Goal: Task Accomplishment & Management: Use online tool/utility

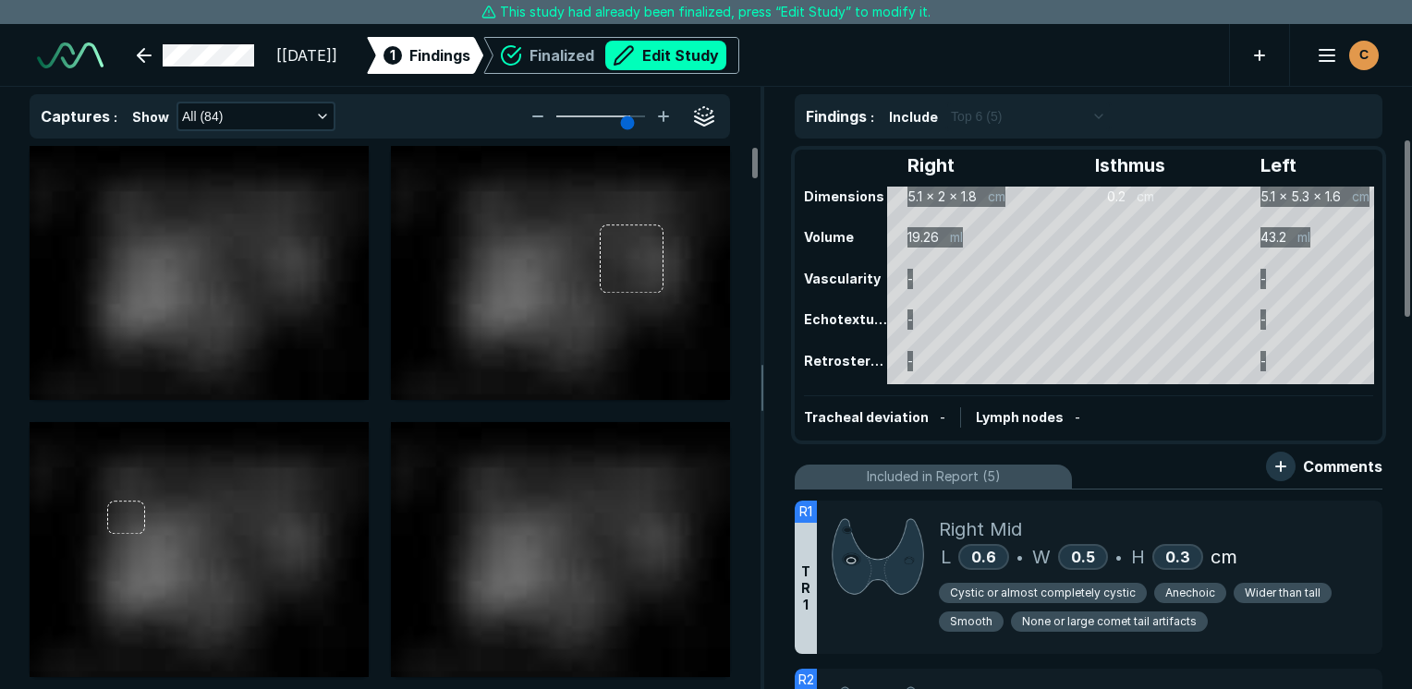
scroll to position [5047, 8726]
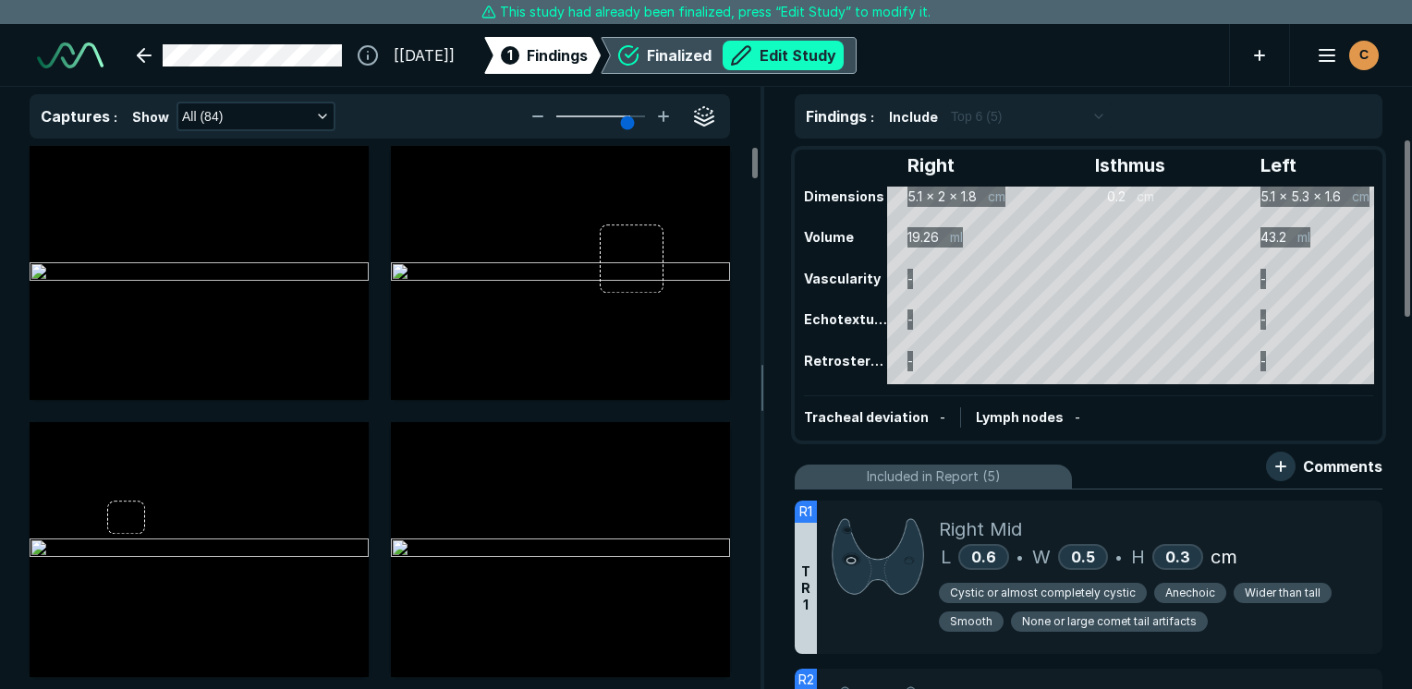
click at [844, 65] on button "Edit Study" at bounding box center [783, 56] width 121 height 30
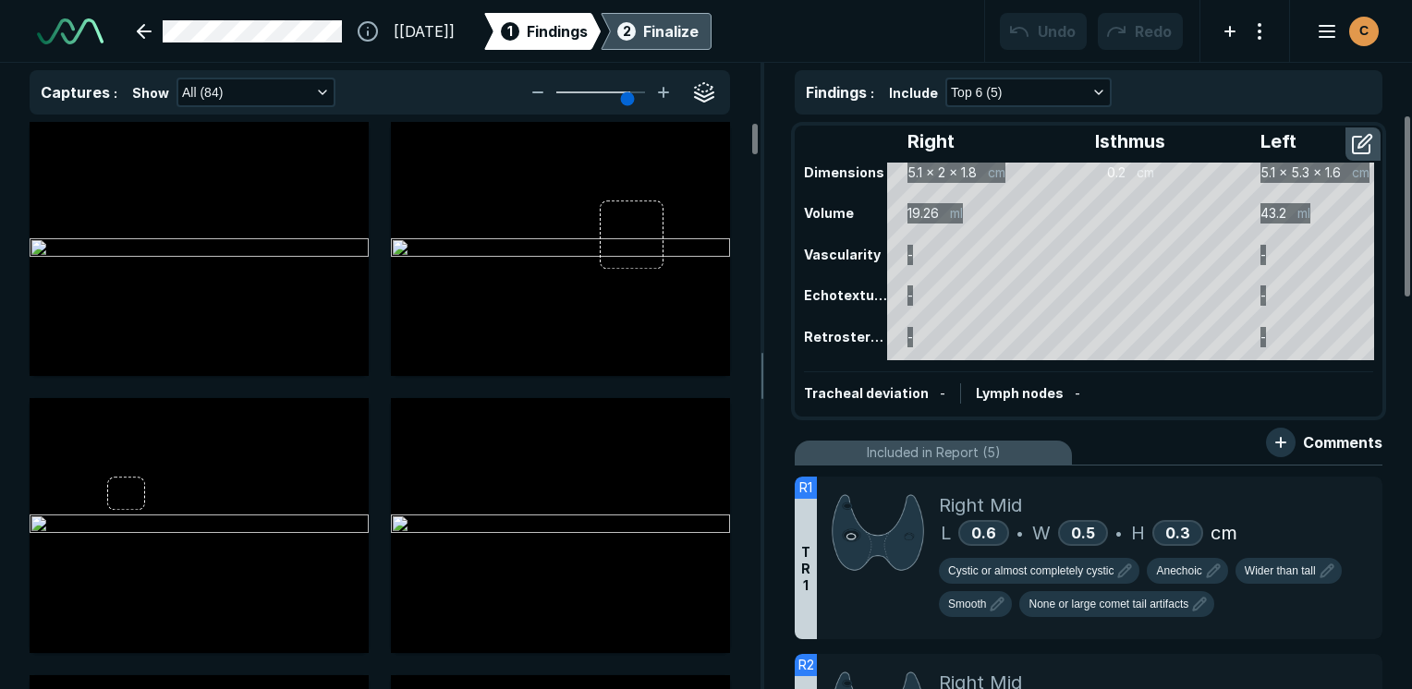
scroll to position [5155, 8726]
click at [1164, 492] on div "Right Mid" at bounding box center [1153, 506] width 429 height 28
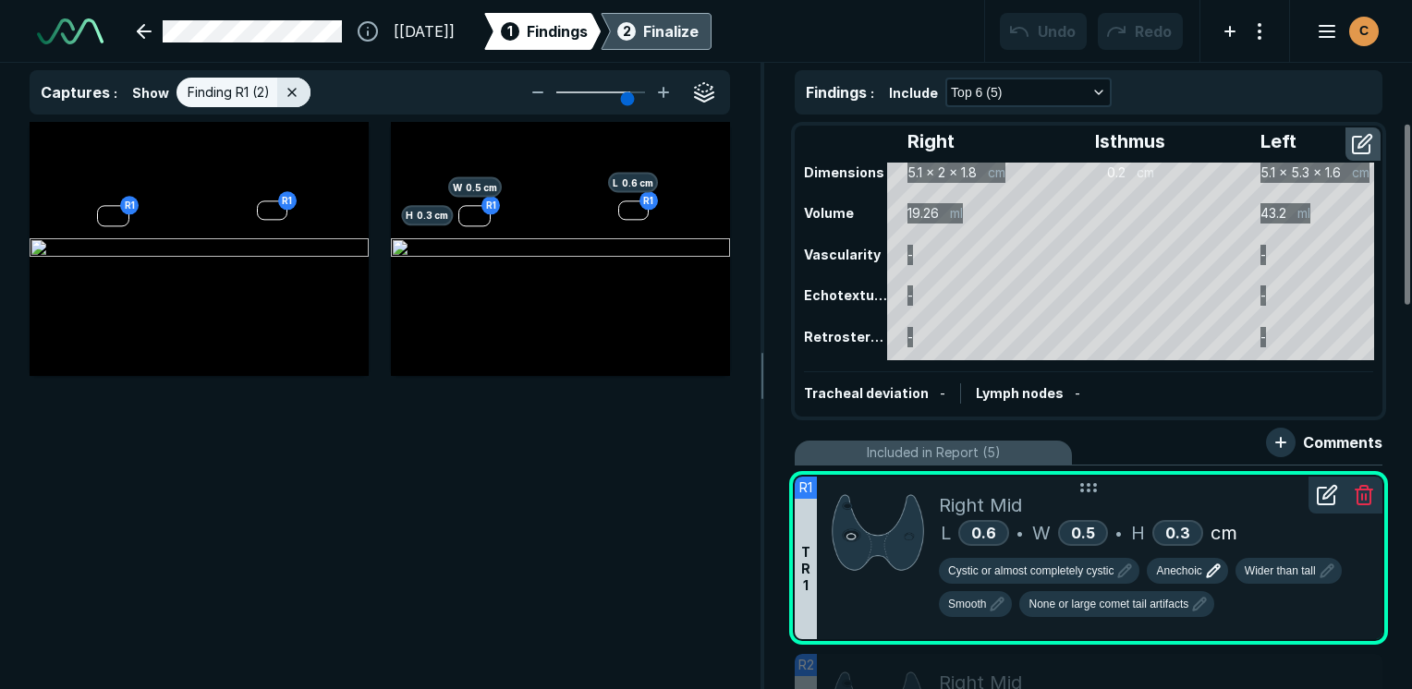
scroll to position [185, 0]
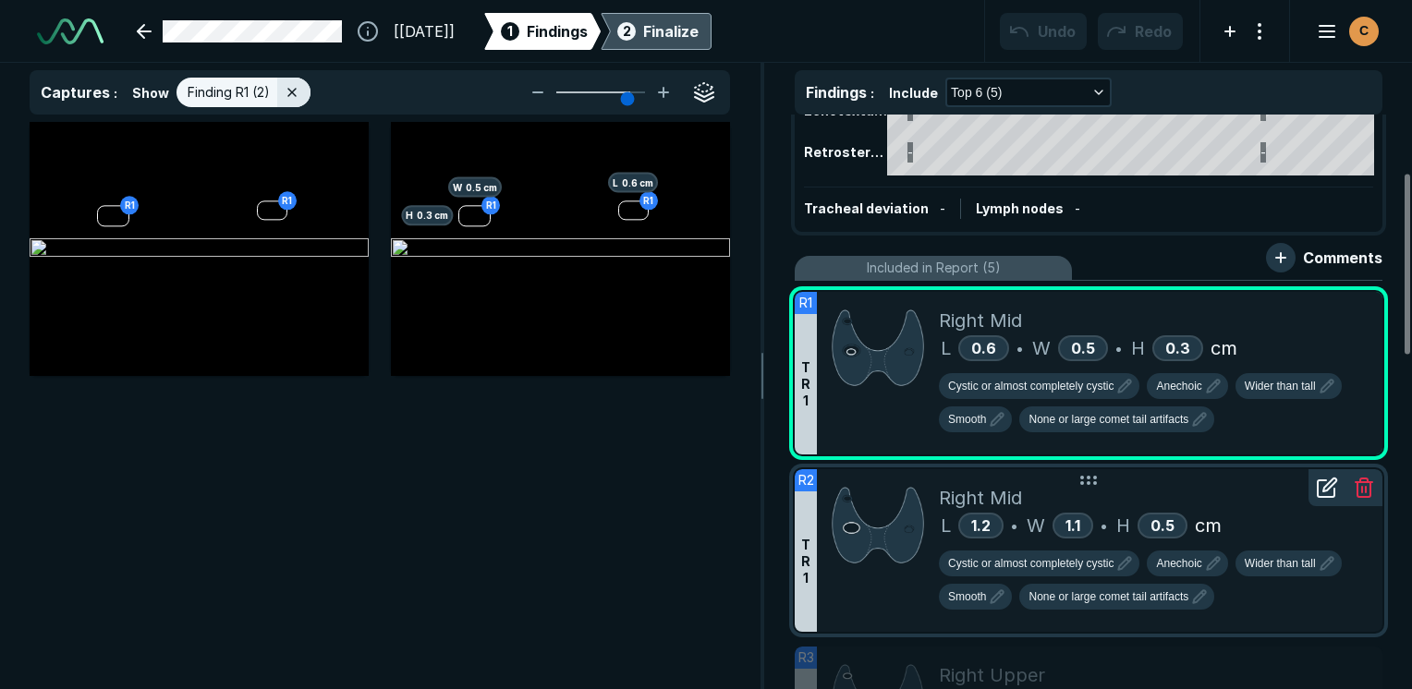
click at [1276, 523] on div "L 1.2 • W 1.1 • H 0.5 cm" at bounding box center [1153, 526] width 429 height 28
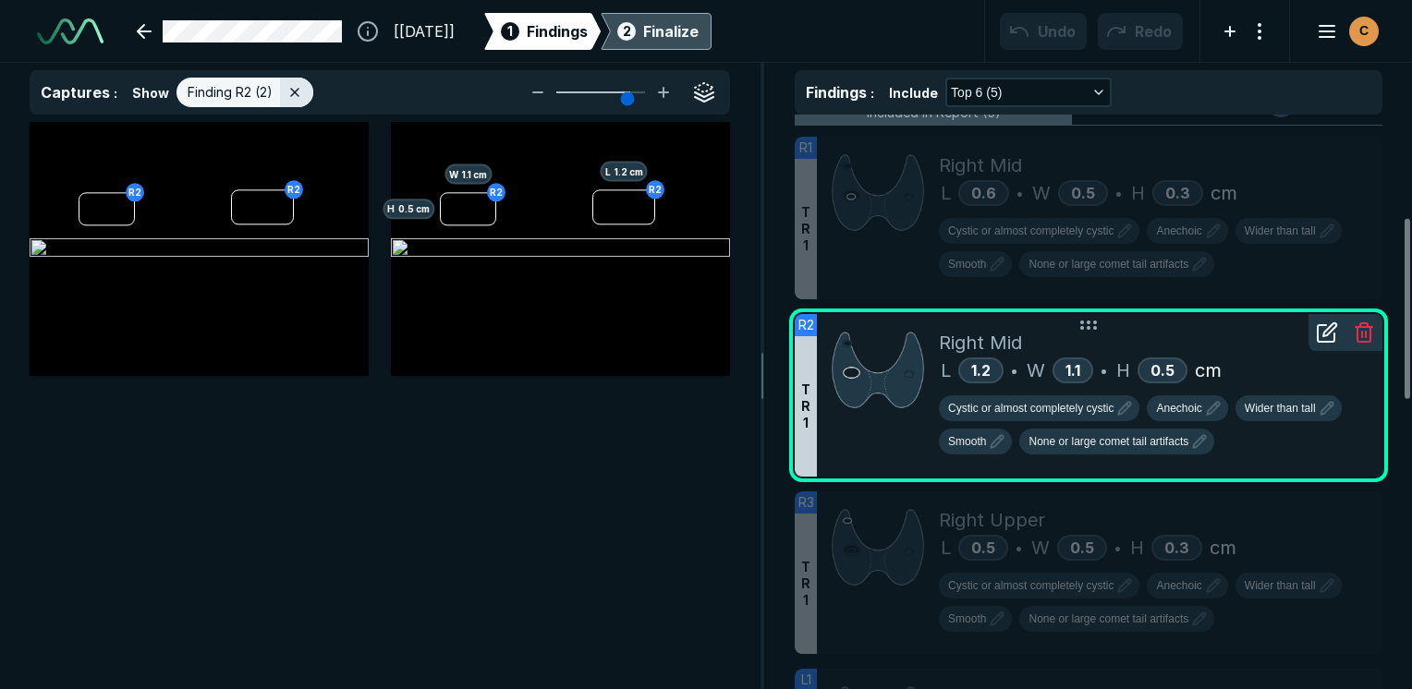
scroll to position [370, 0]
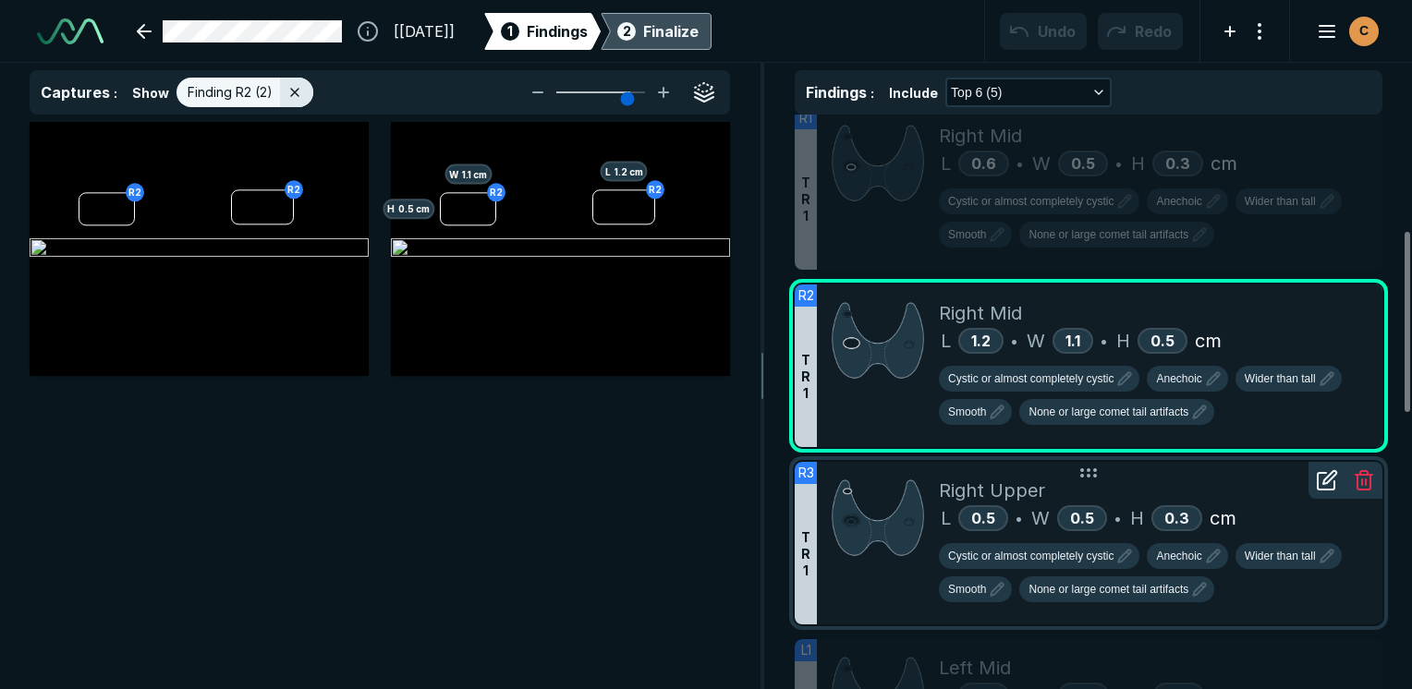
click at [1230, 498] on div "Right Upper" at bounding box center [1153, 491] width 429 height 28
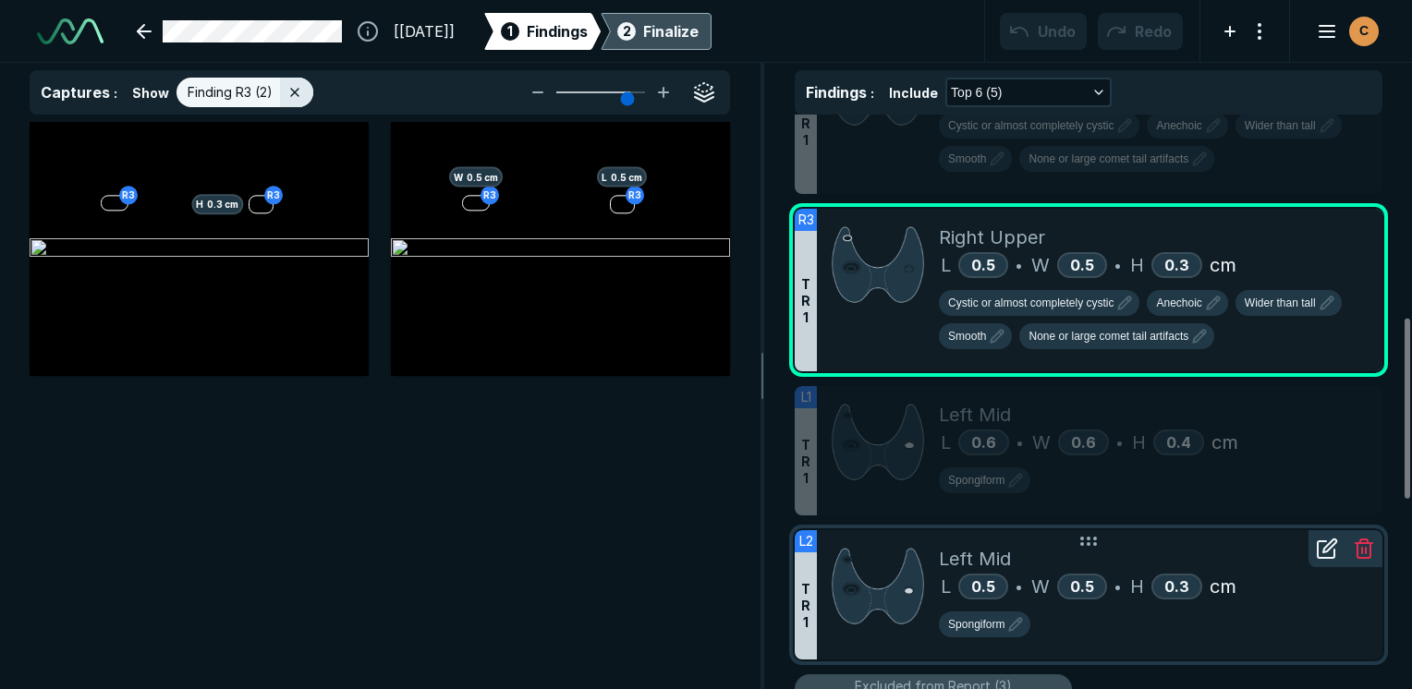
scroll to position [647, 0]
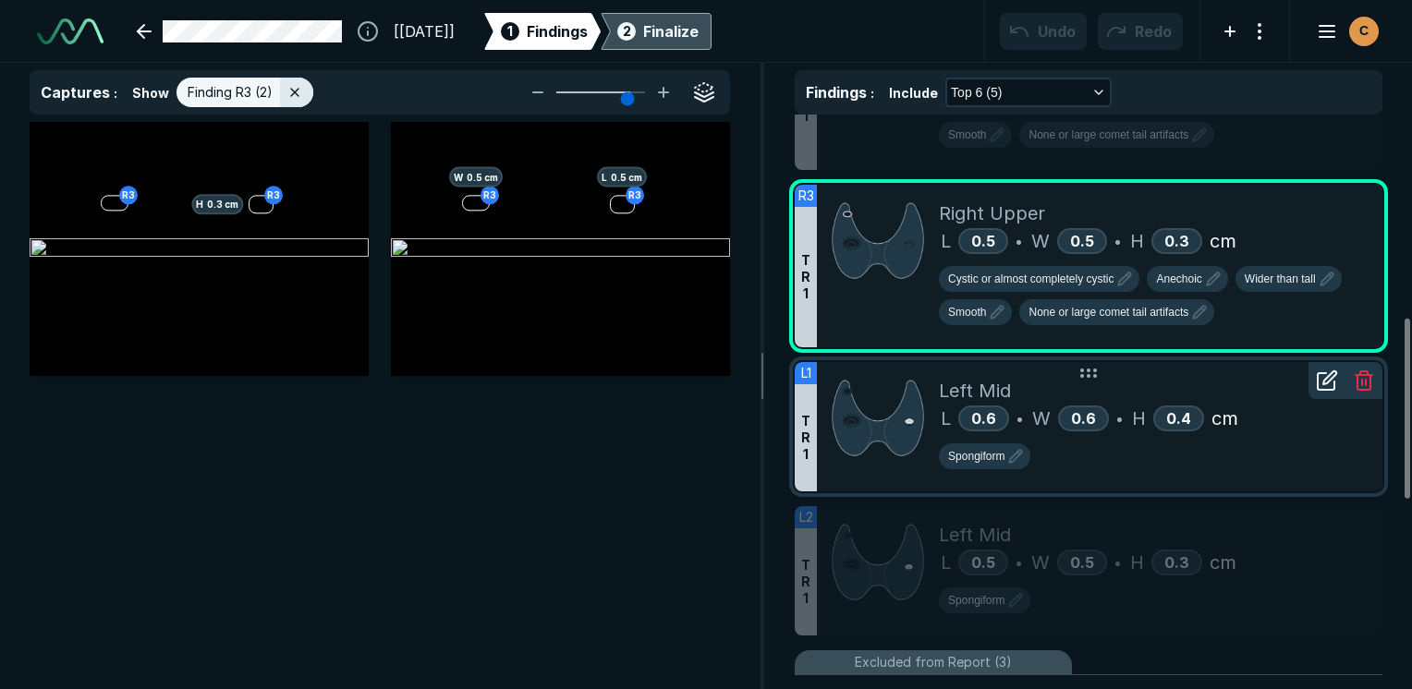
click at [1210, 465] on div "Spongiform" at bounding box center [1153, 459] width 429 height 33
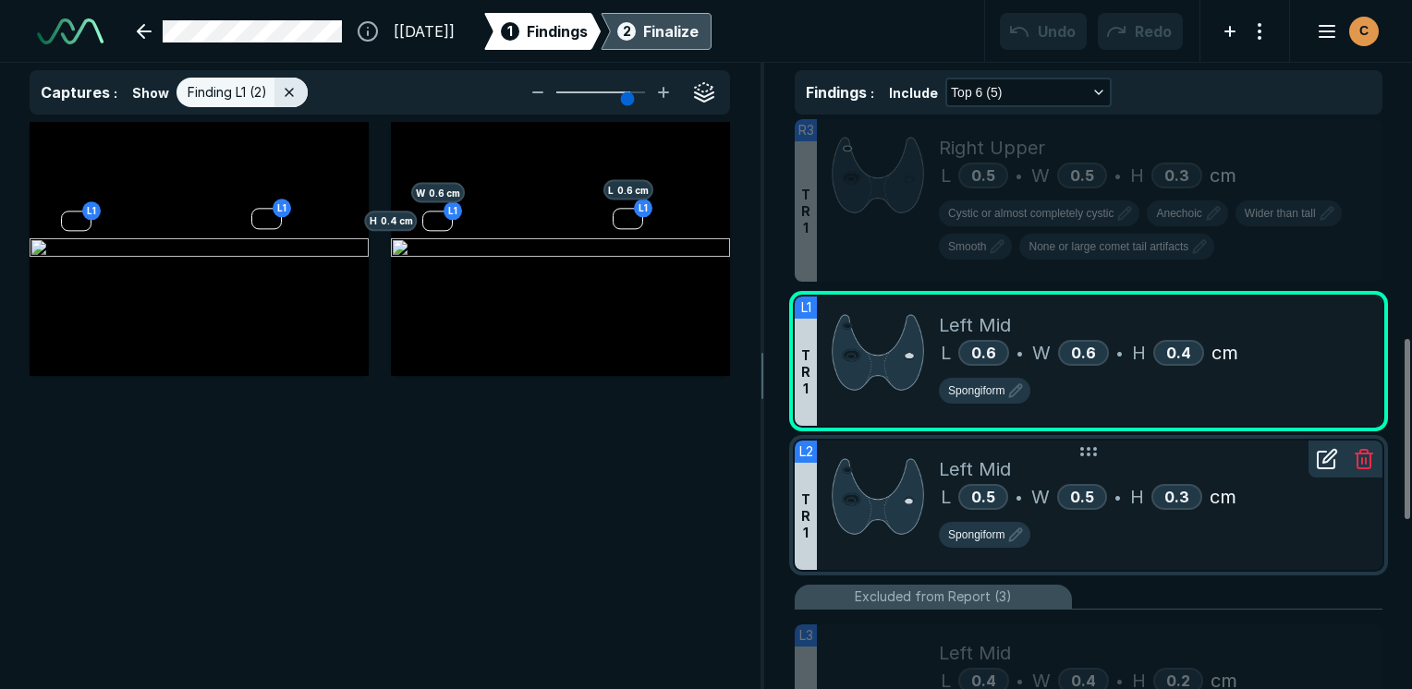
scroll to position [739, 0]
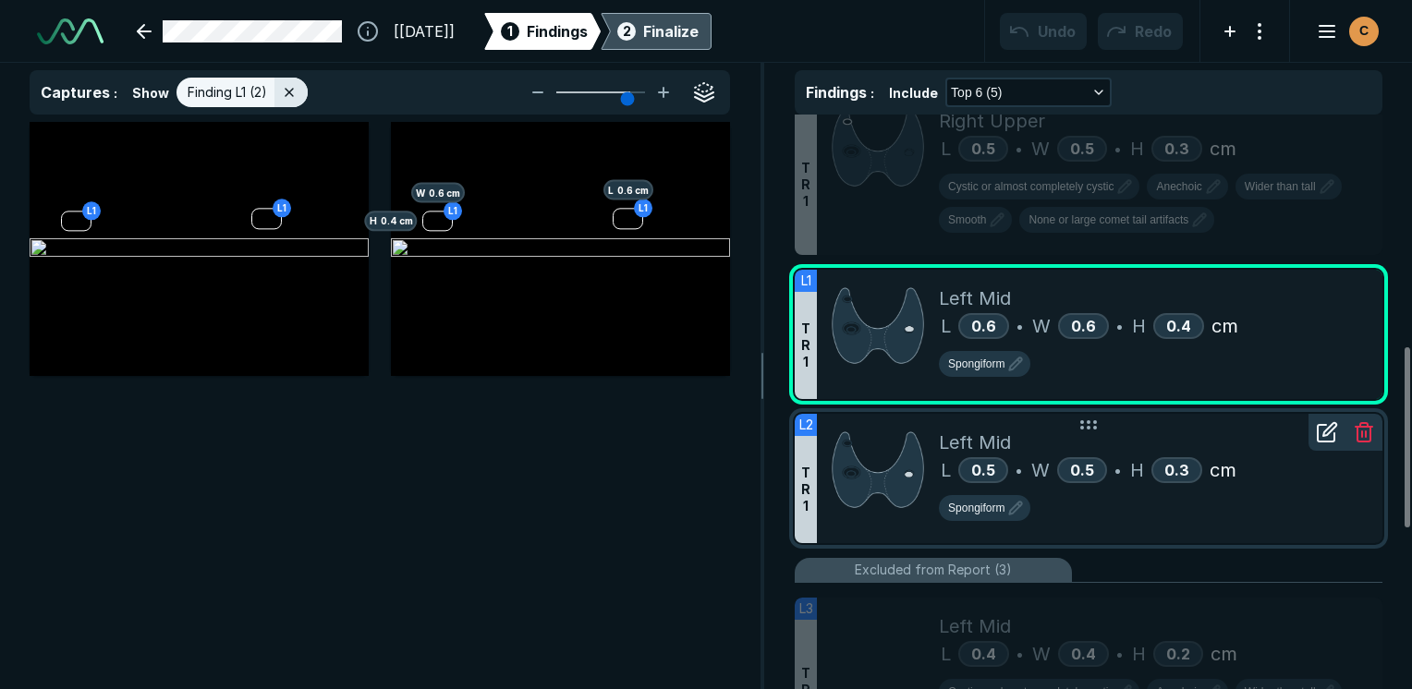
click at [1203, 535] on div "Left Mid L 0.5 • W 0.5 • H 0.3 cm Spongiform" at bounding box center [1153, 478] width 429 height 129
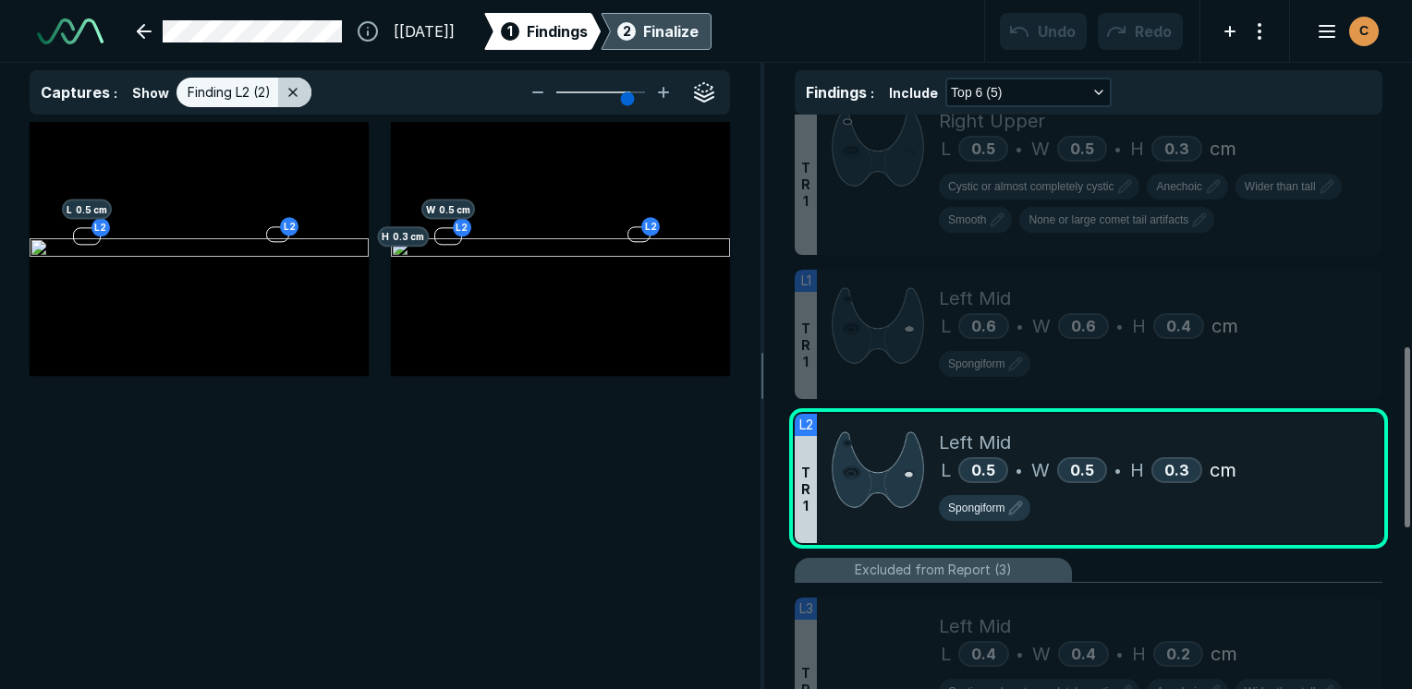
click at [293, 87] on icon at bounding box center [292, 92] width 15 height 15
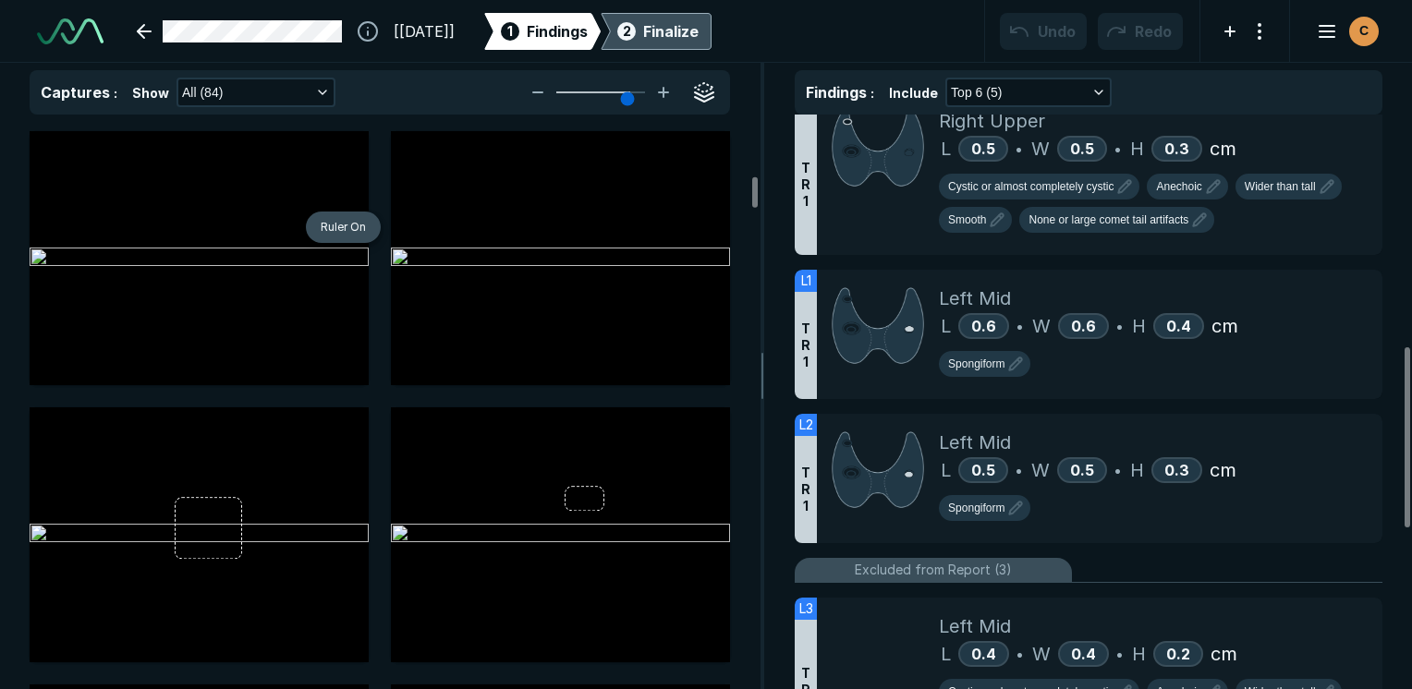
scroll to position [1109, 0]
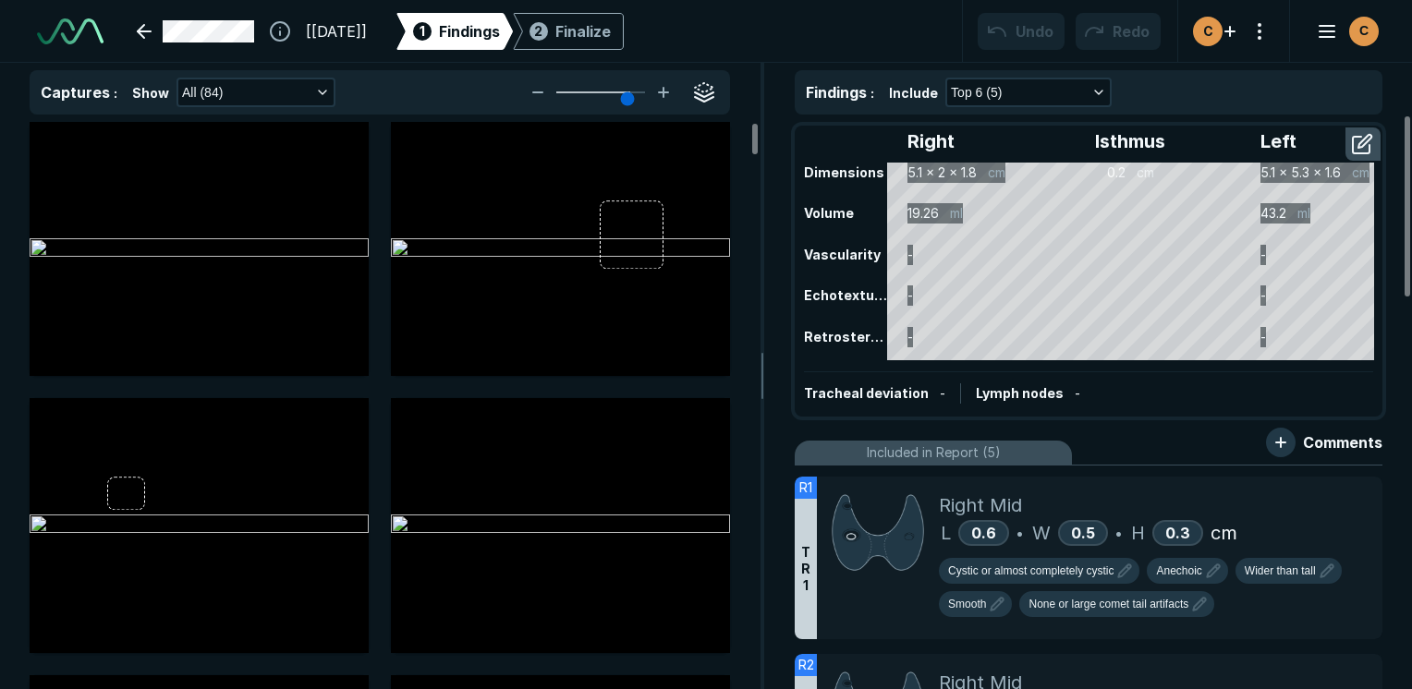
scroll to position [5155, 8726]
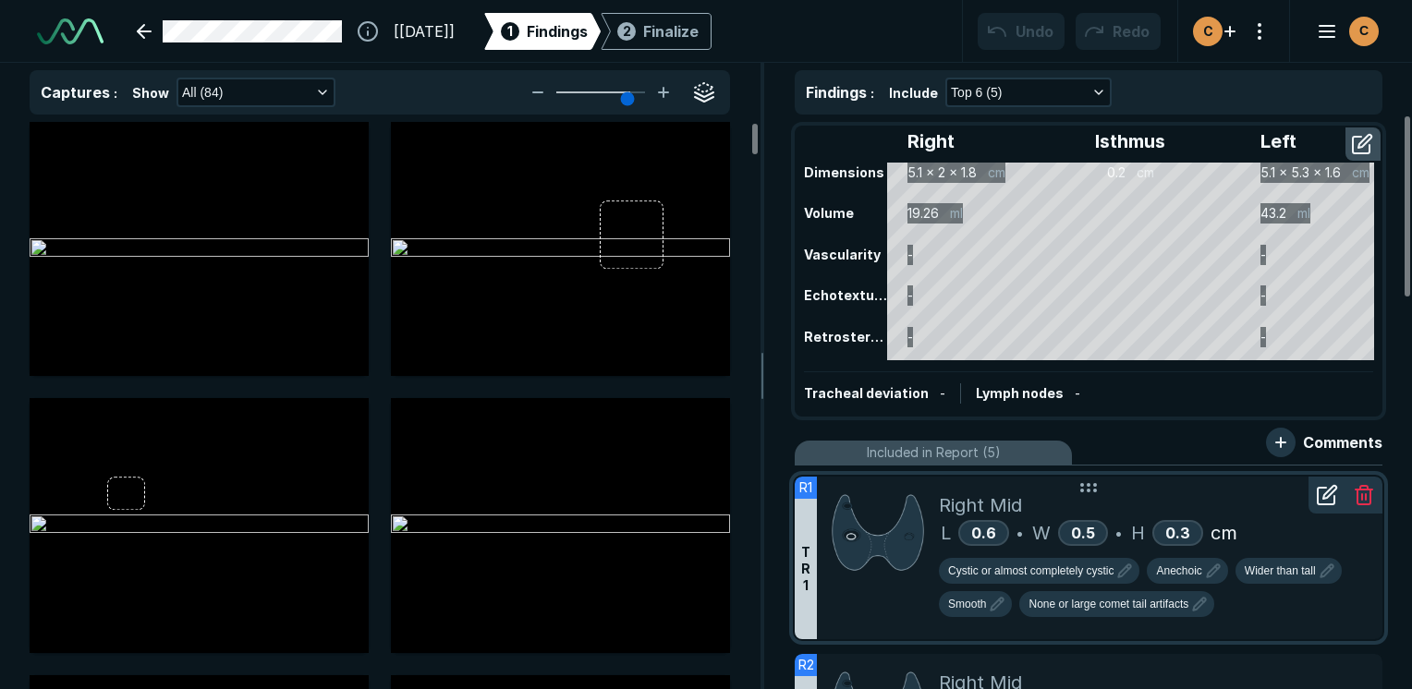
click at [1288, 608] on div "Cystic or almost completely cystic Anechoic Wider than tall Smooth None or larg…" at bounding box center [1153, 591] width 429 height 67
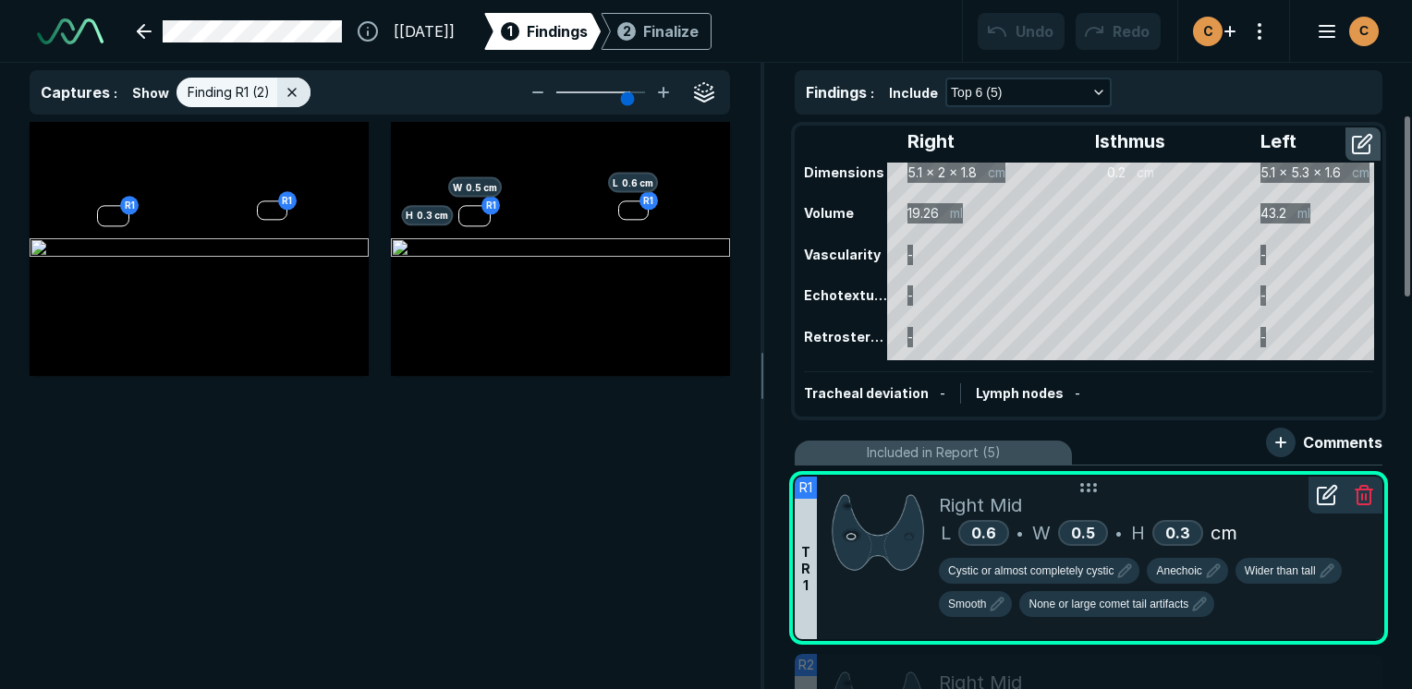
scroll to position [4726, 5496]
click at [455, 283] on div "R1 H 0.3 cm W 0.5 cm R1 L 0.6 cm" at bounding box center [560, 249] width 339 height 254
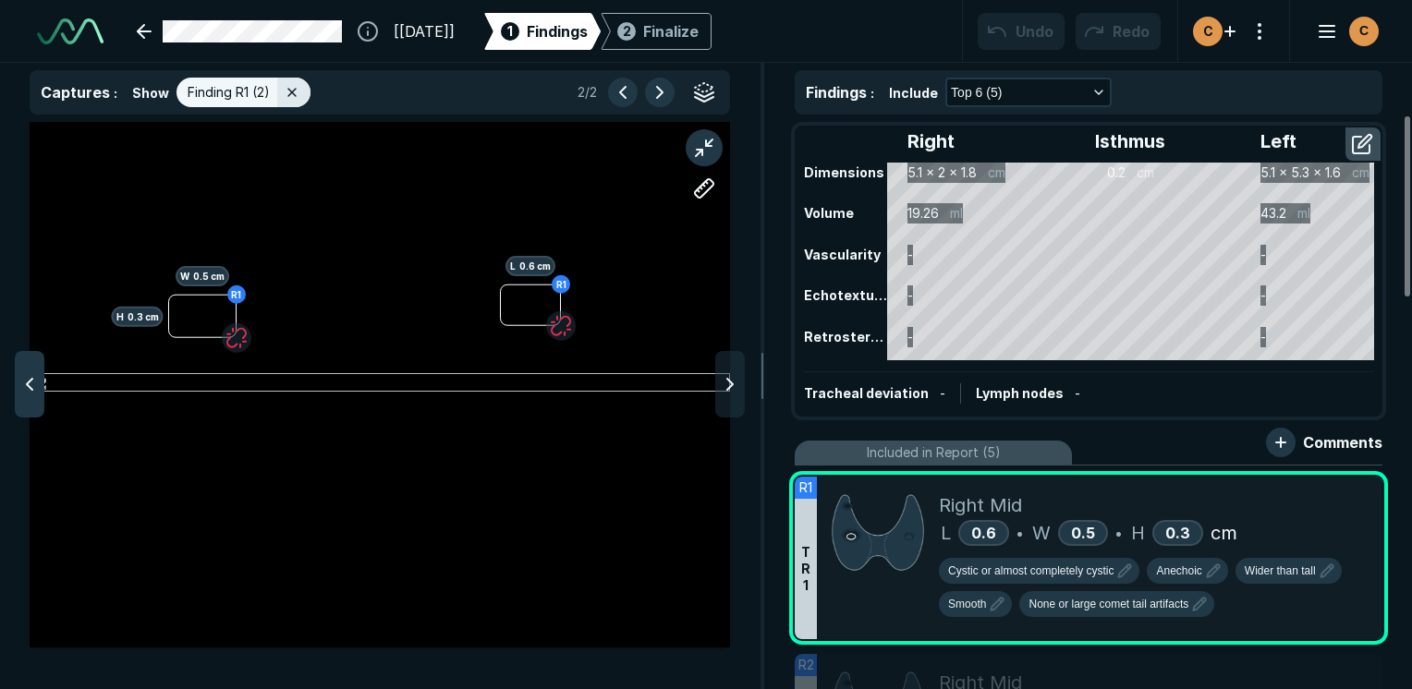
click at [30, 370] on div at bounding box center [30, 384] width 30 height 67
click at [1336, 500] on icon at bounding box center [1327, 495] width 22 height 22
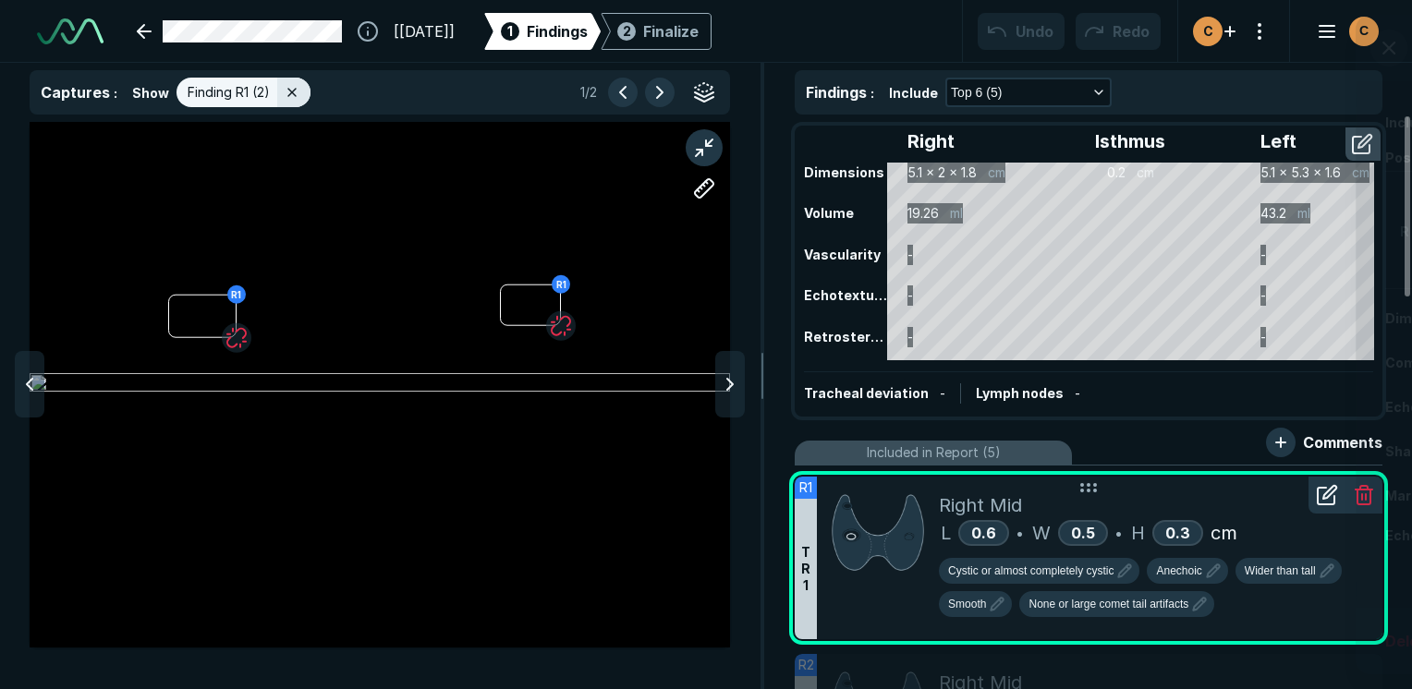
scroll to position [4410, 4739]
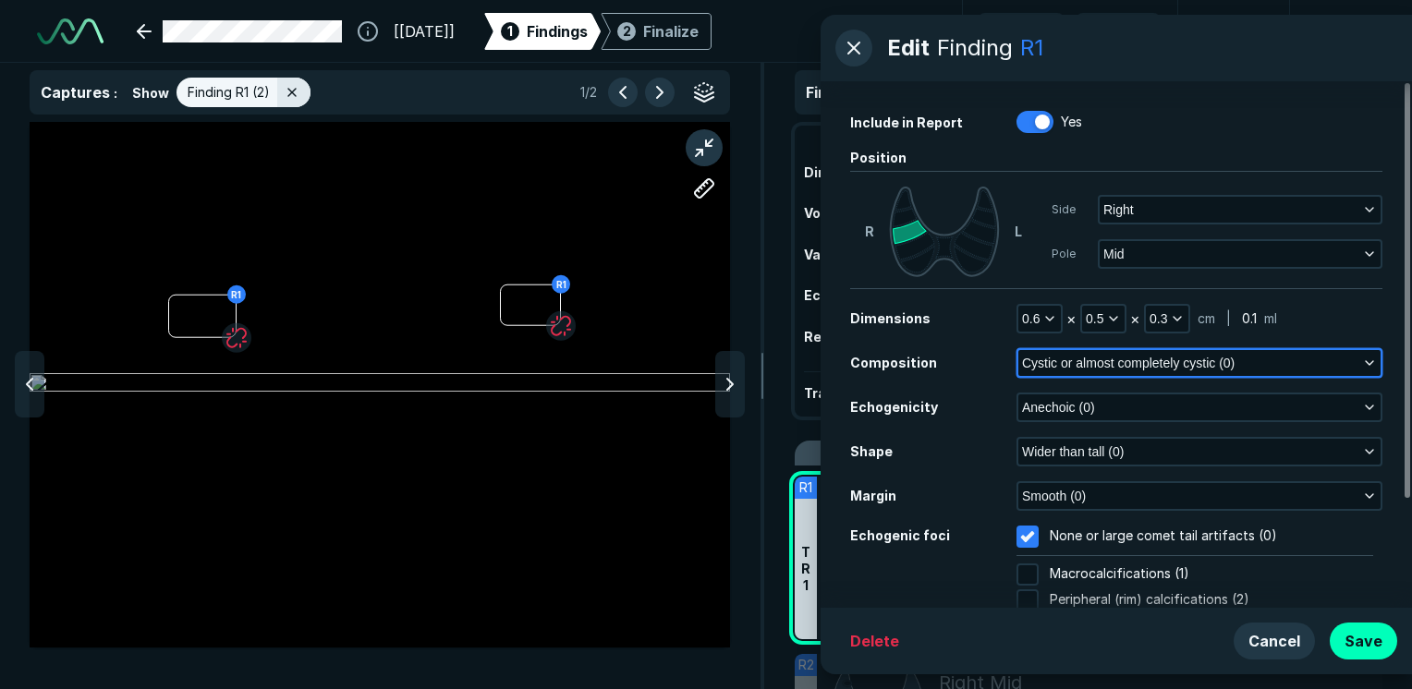
click at [1375, 357] on icon "button" at bounding box center [1369, 363] width 15 height 15
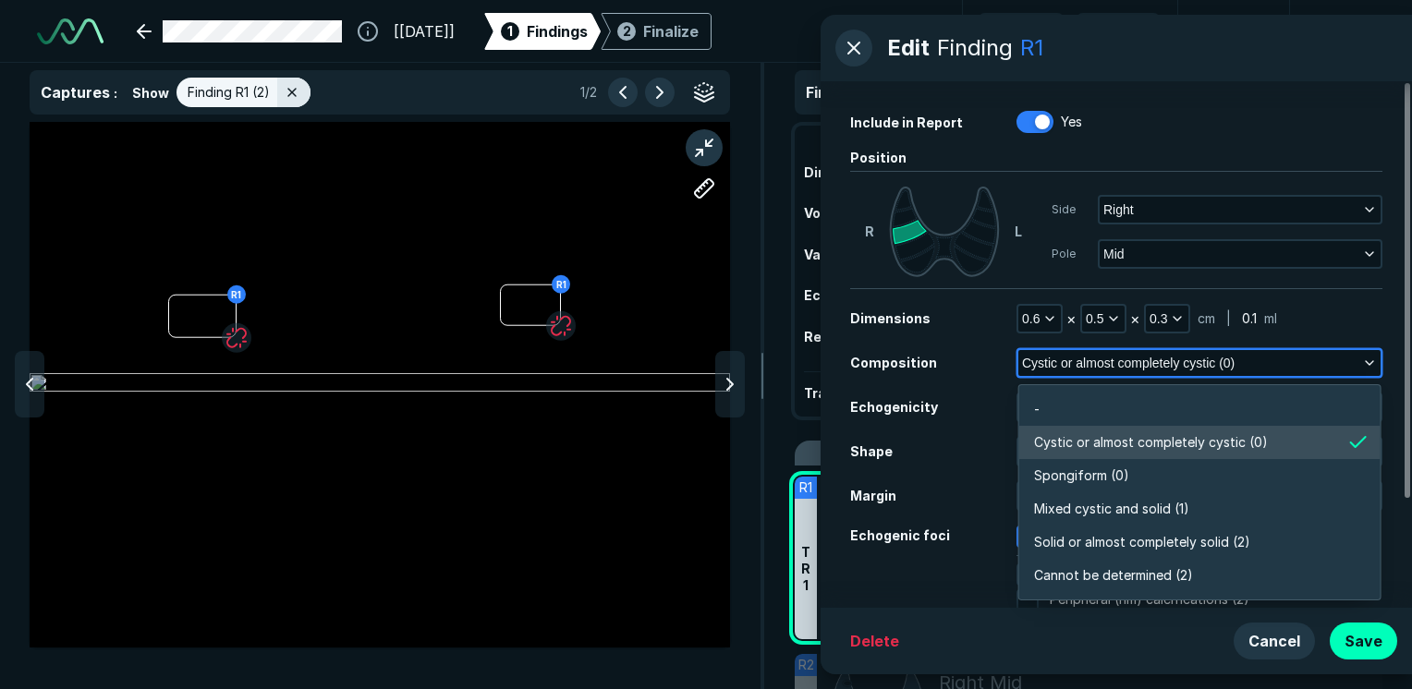
scroll to position [3232, 4001]
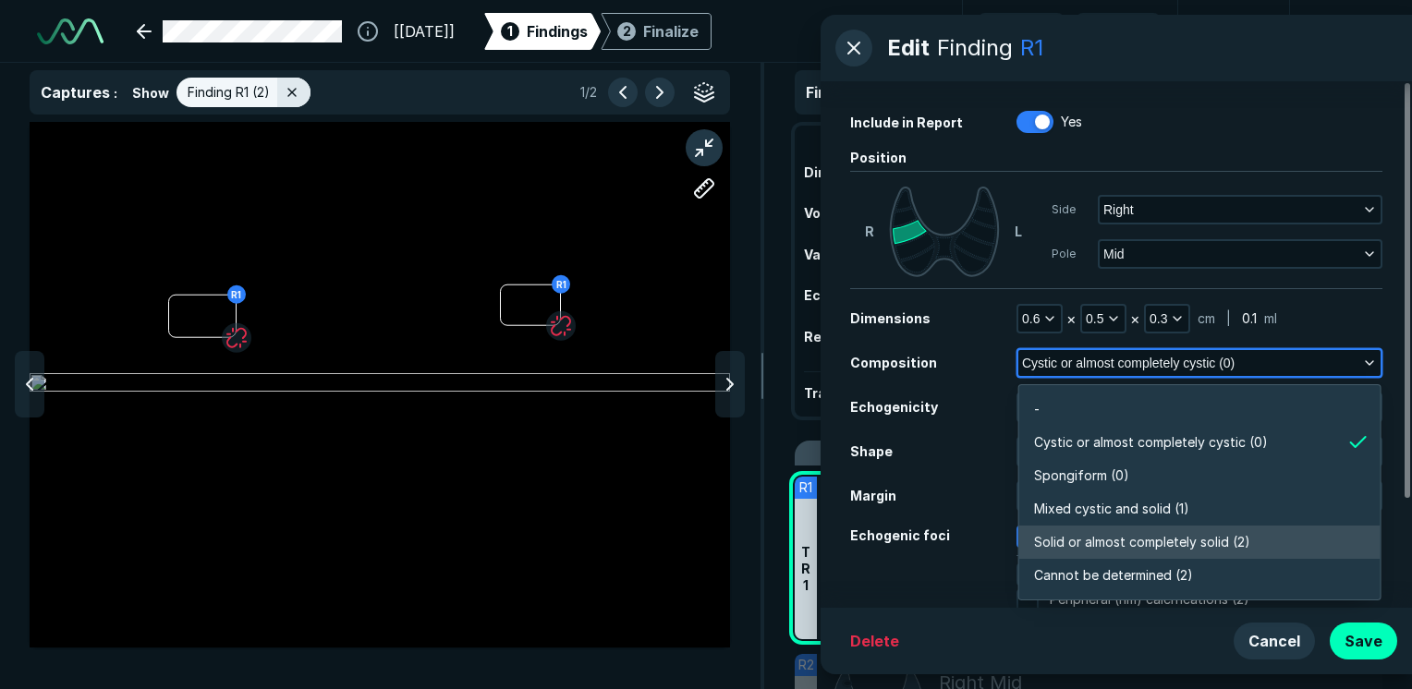
click at [1175, 553] on li "Solid or almost completely solid (2)" at bounding box center [1199, 542] width 361 height 33
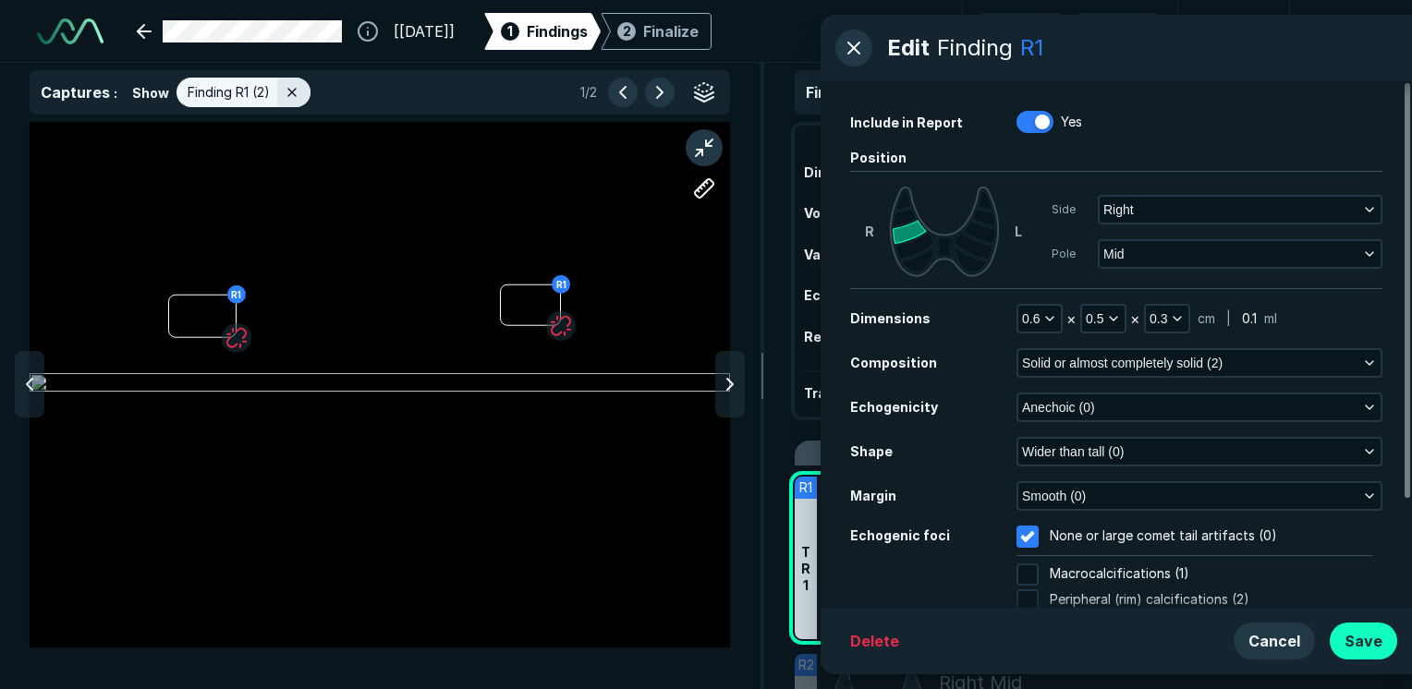
click at [1351, 647] on button "Save" at bounding box center [1363, 641] width 67 height 37
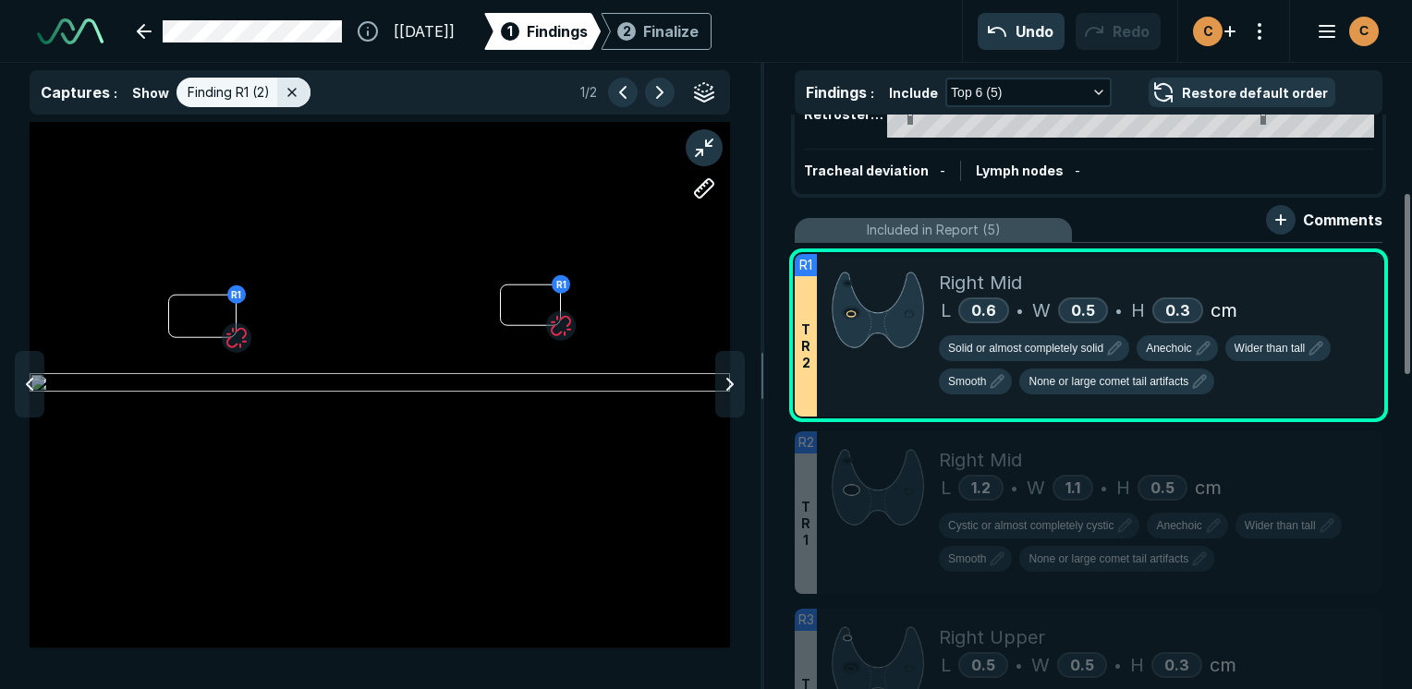
scroll to position [277, 0]
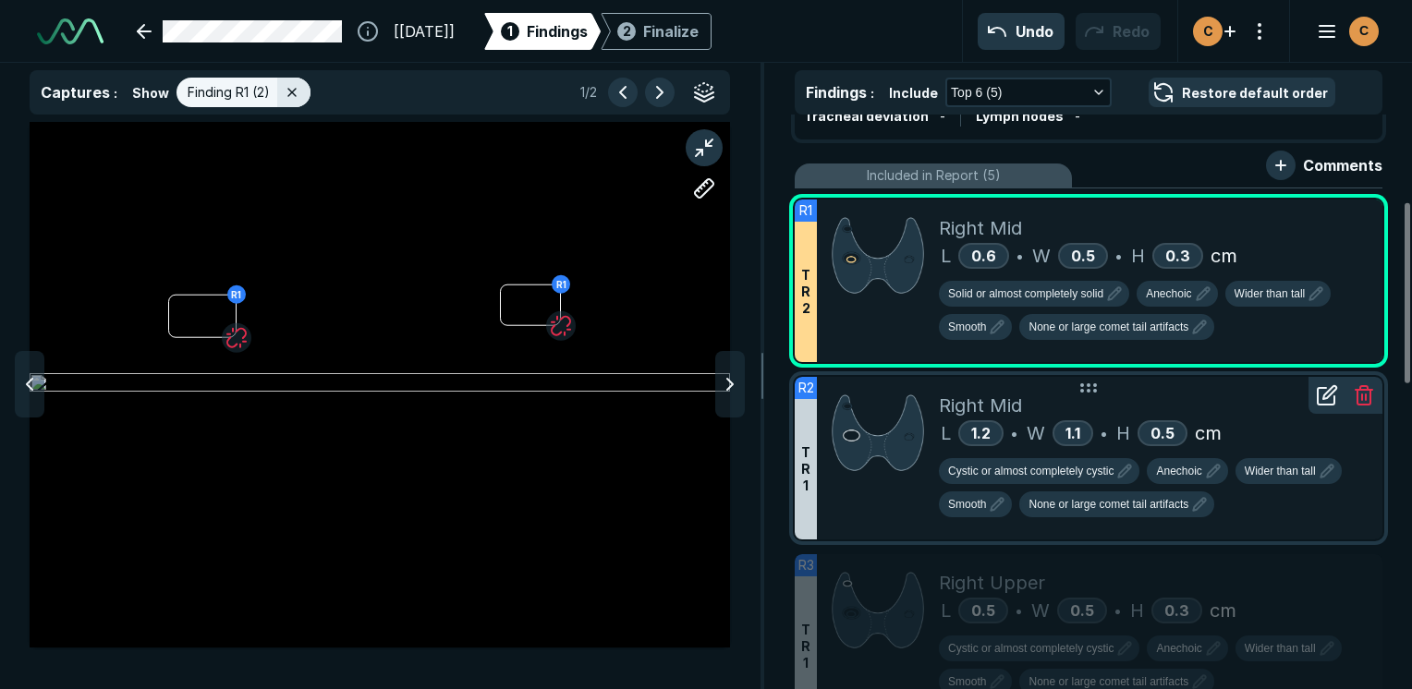
click at [893, 530] on div at bounding box center [878, 458] width 122 height 163
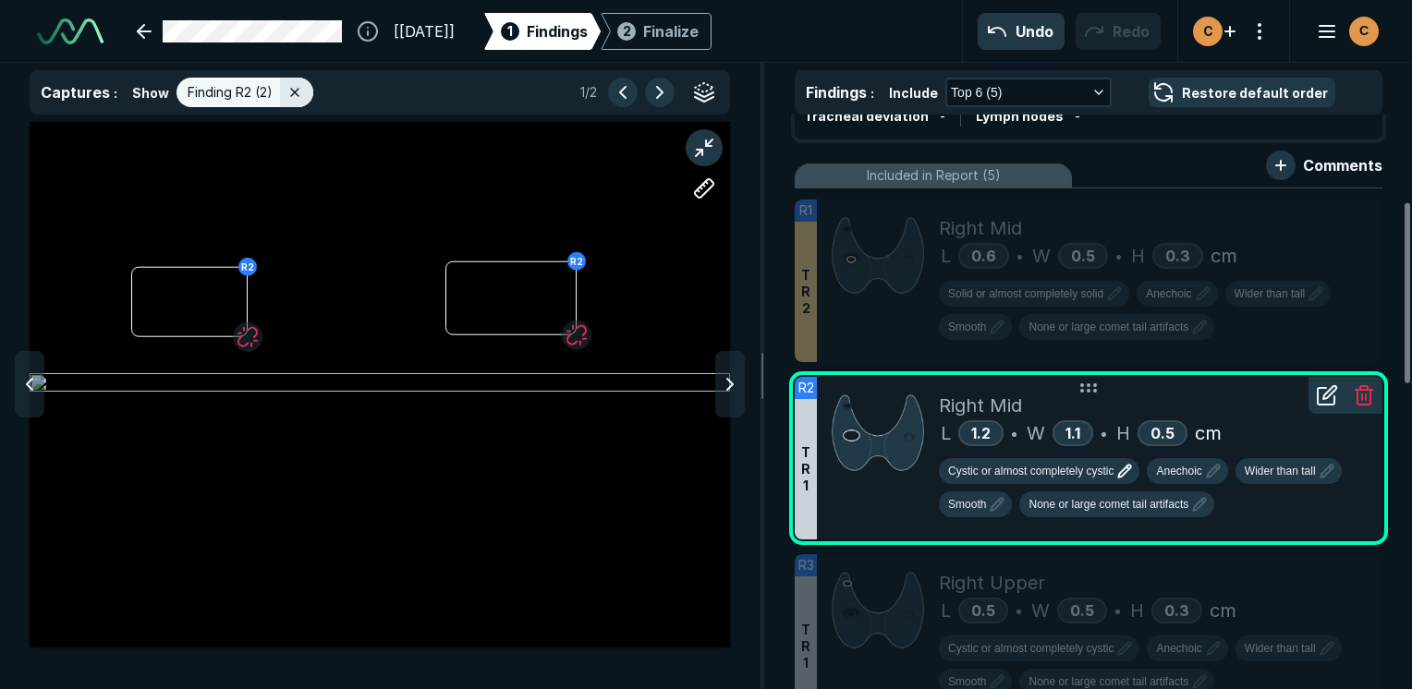
click at [1056, 471] on span "Cystic or almost completely cystic" at bounding box center [1030, 471] width 165 height 17
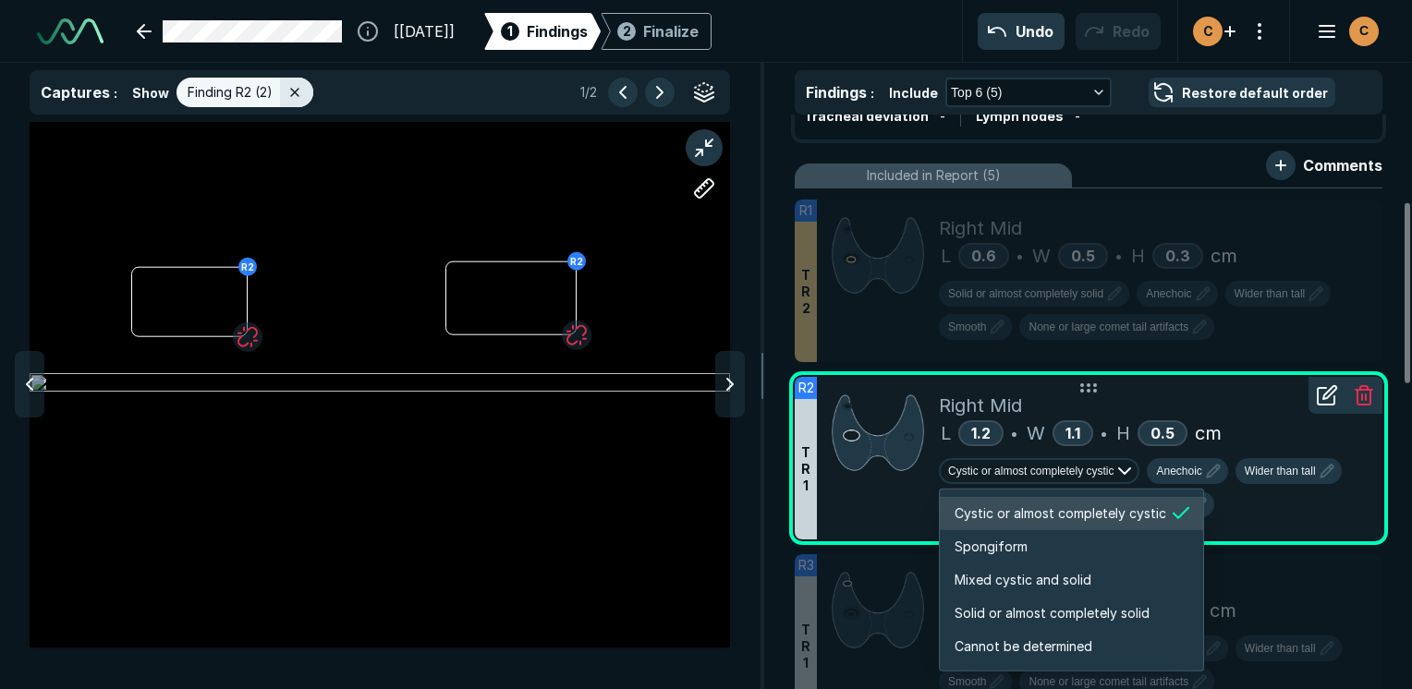
scroll to position [3082, 3548]
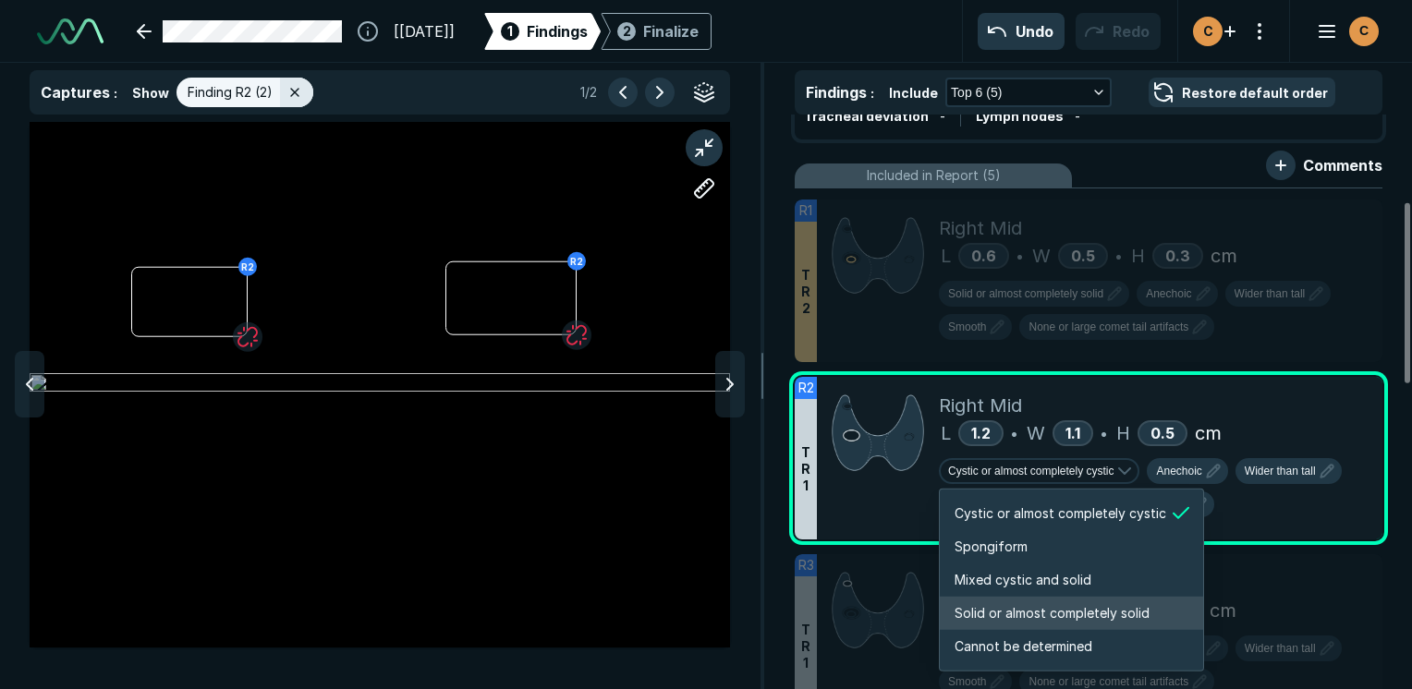
click at [1032, 601] on li "Solid or almost completely solid" at bounding box center [1071, 613] width 263 height 33
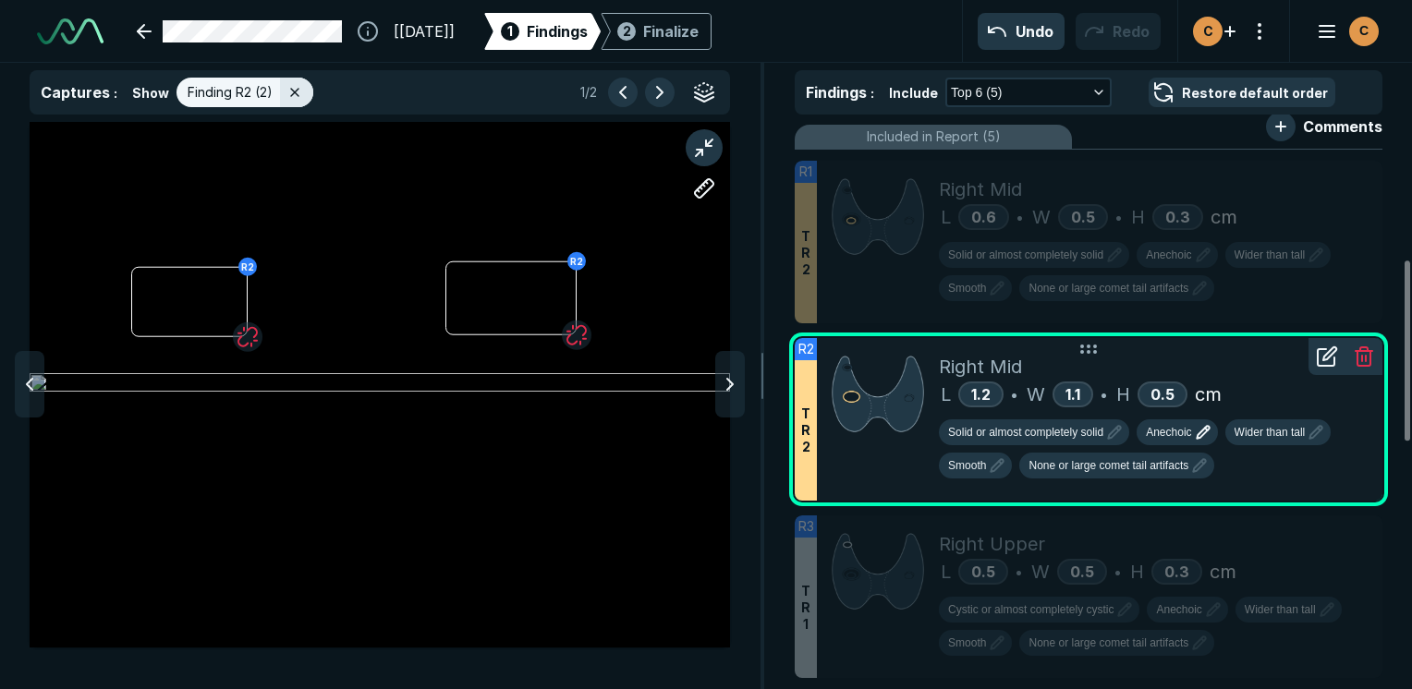
scroll to position [462, 0]
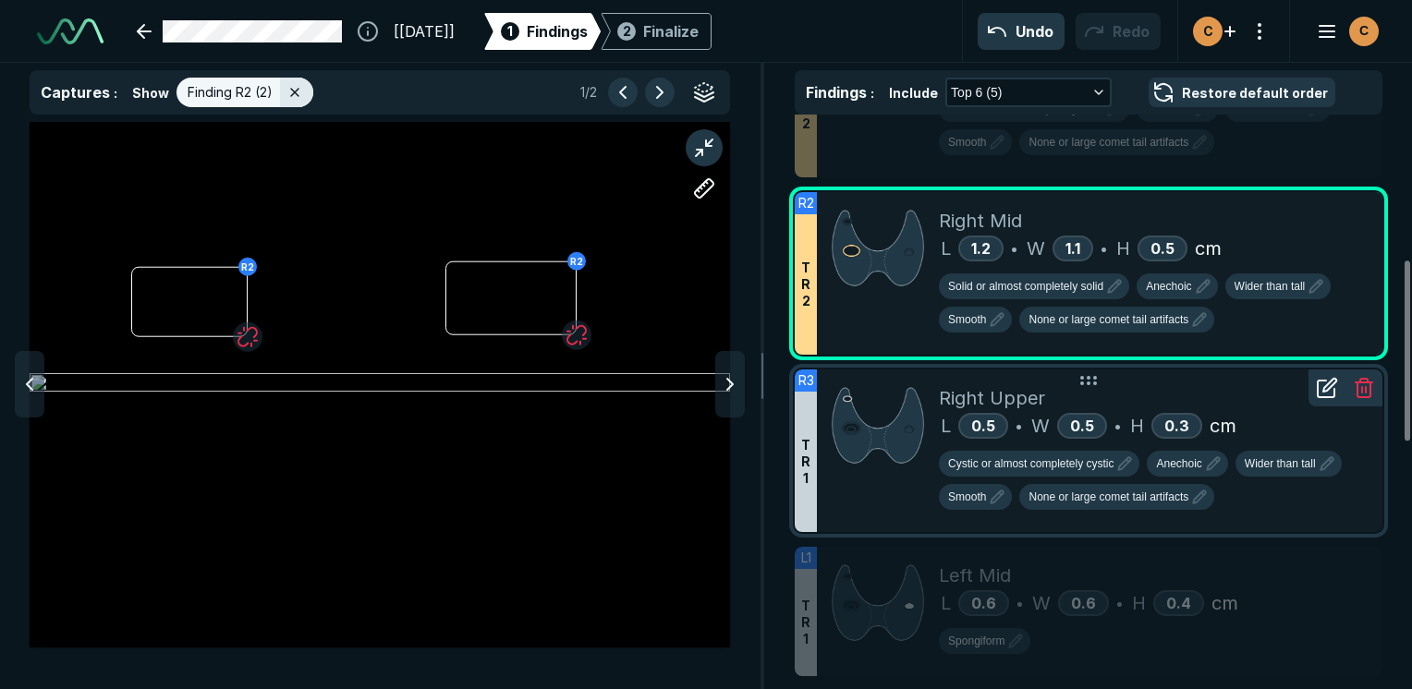
click at [1239, 397] on div "Right Upper" at bounding box center [1153, 398] width 429 height 28
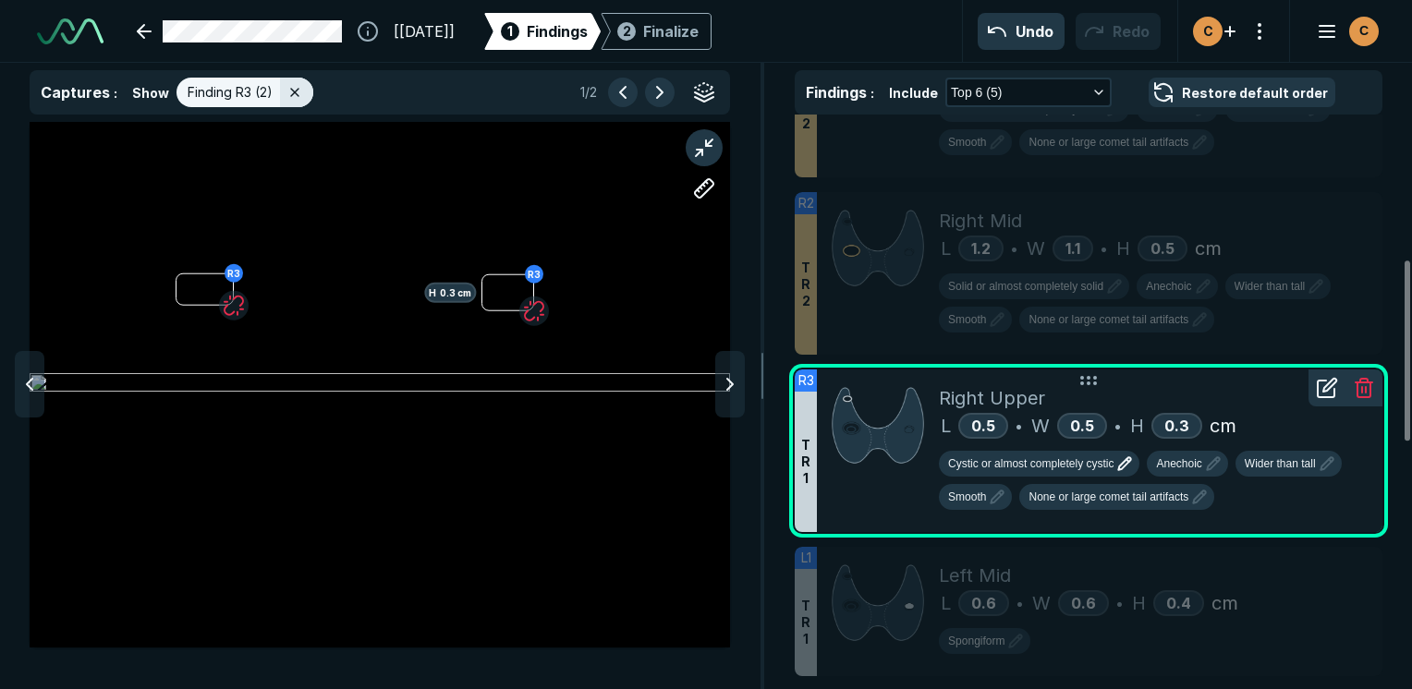
click at [1128, 468] on icon "button" at bounding box center [1124, 464] width 22 height 22
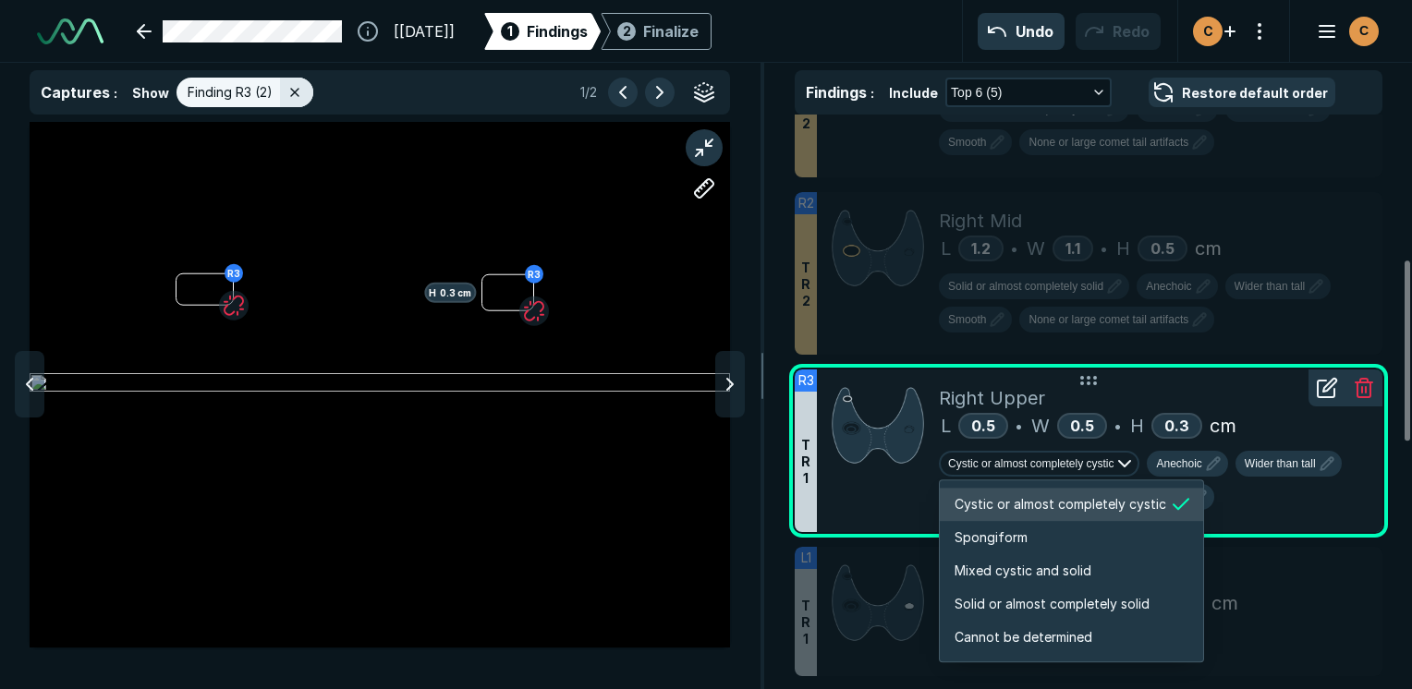
scroll to position [3082, 3548]
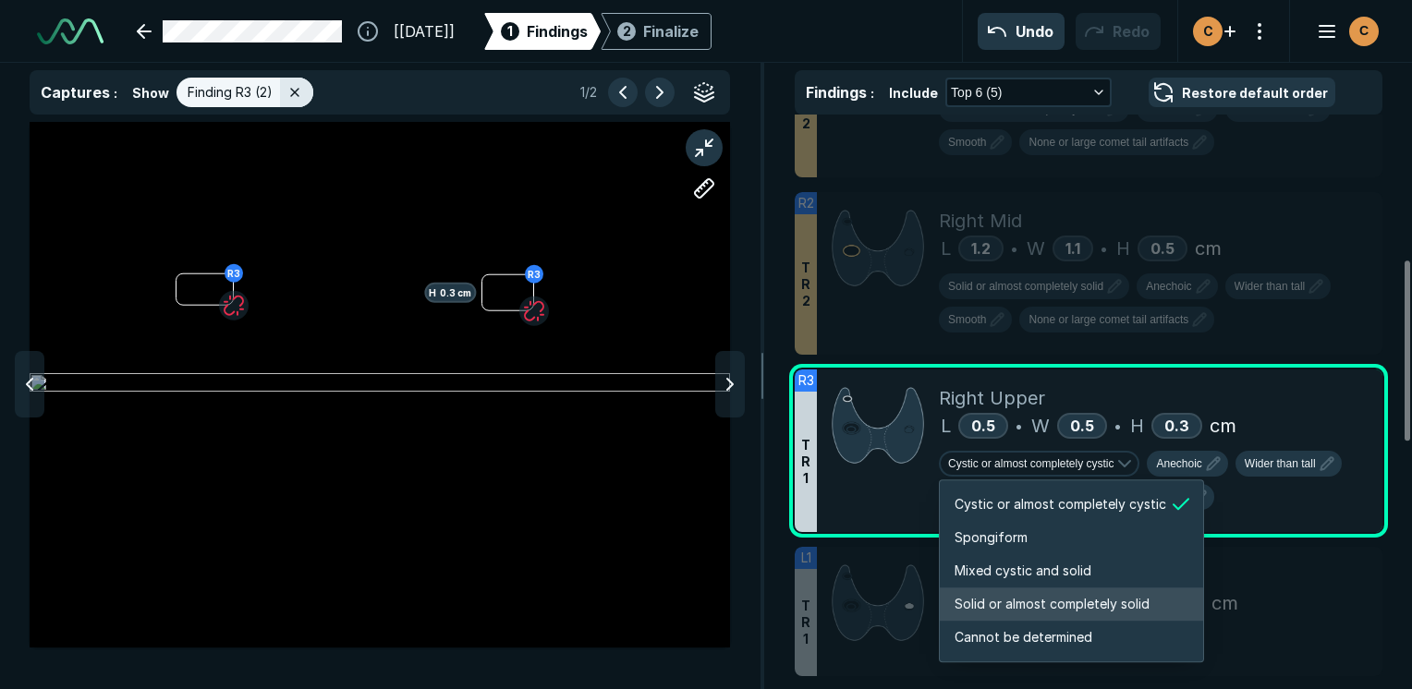
click at [1053, 594] on span "Solid or almost completely solid" at bounding box center [1051, 604] width 195 height 20
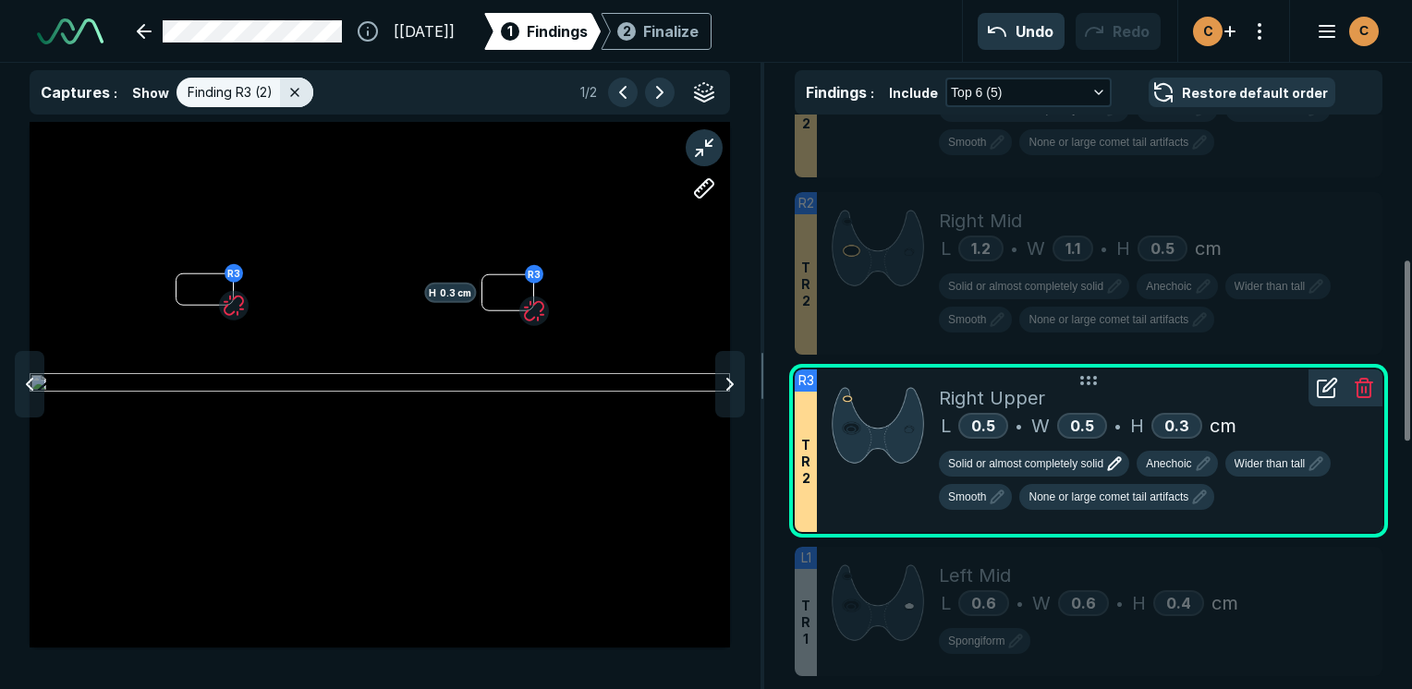
click at [1041, 466] on span "Solid or almost completely solid" at bounding box center [1025, 463] width 155 height 17
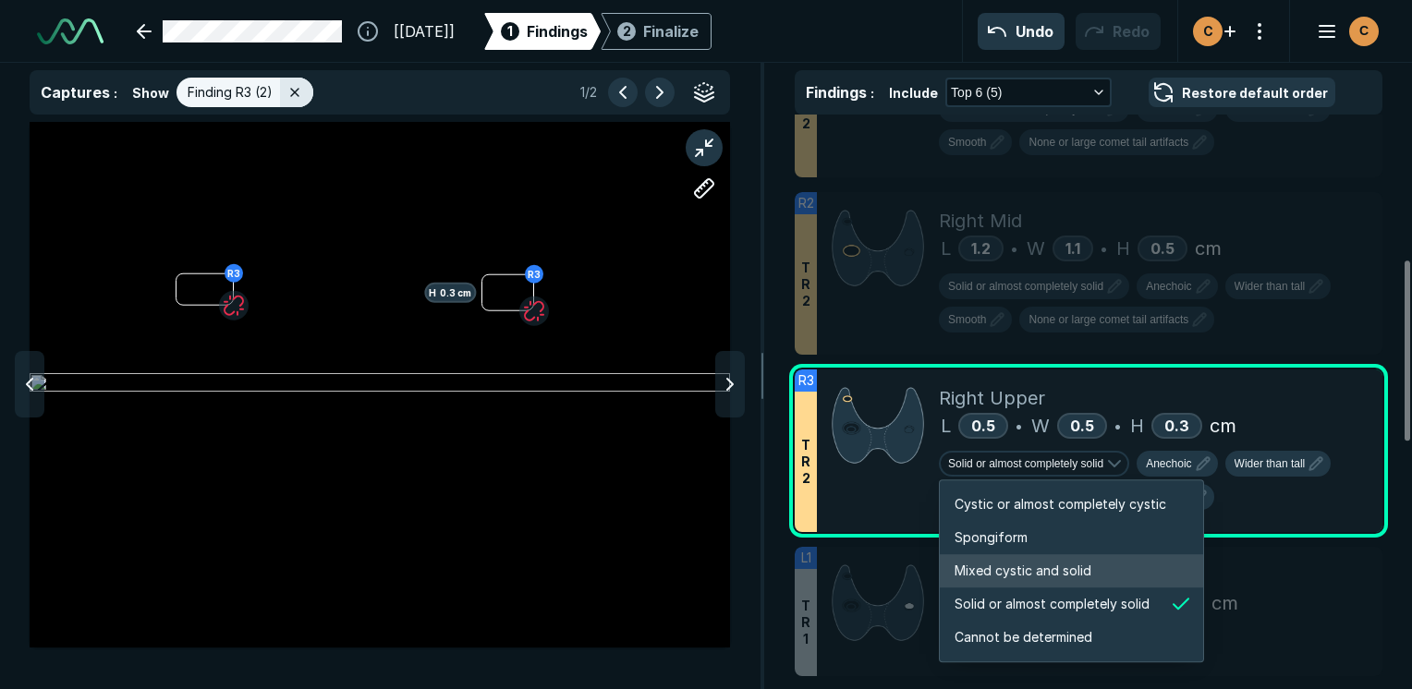
click at [1016, 570] on span "Mixed cystic and solid" at bounding box center [1022, 571] width 137 height 20
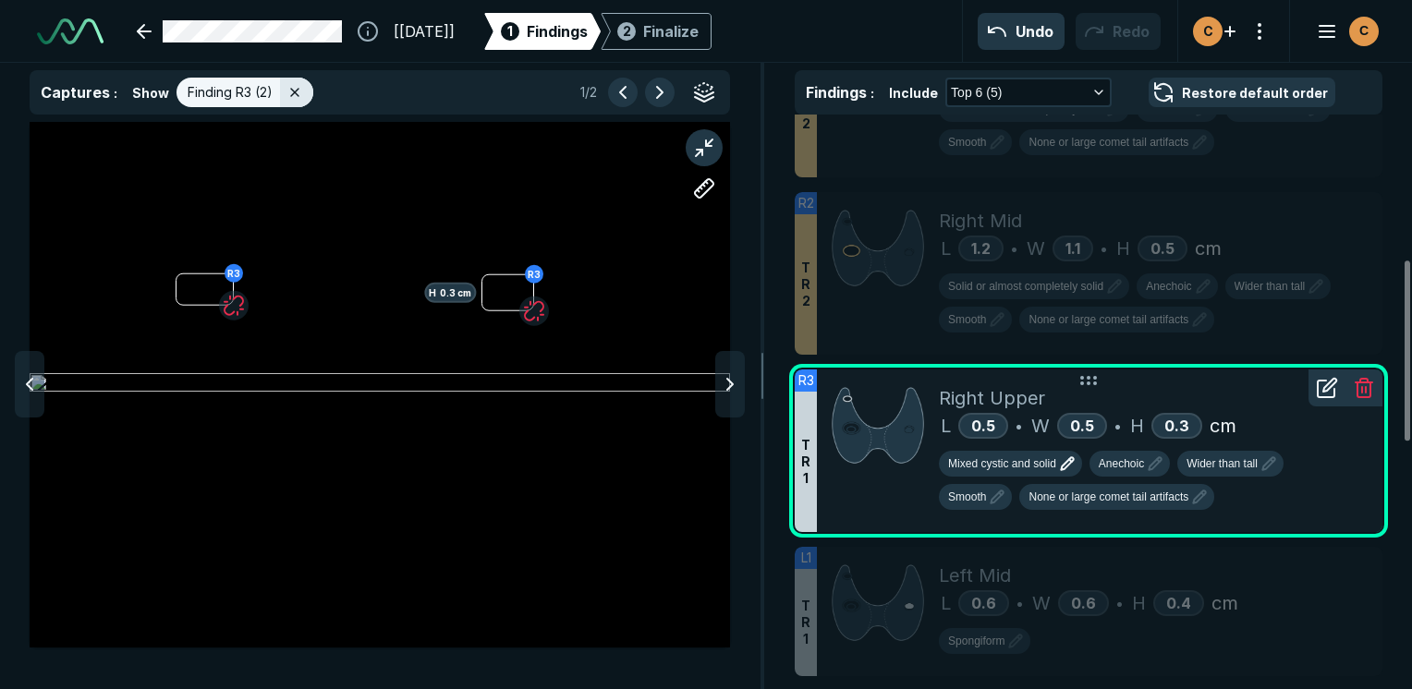
click at [1026, 461] on span "Mixed cystic and solid" at bounding box center [1002, 463] width 108 height 17
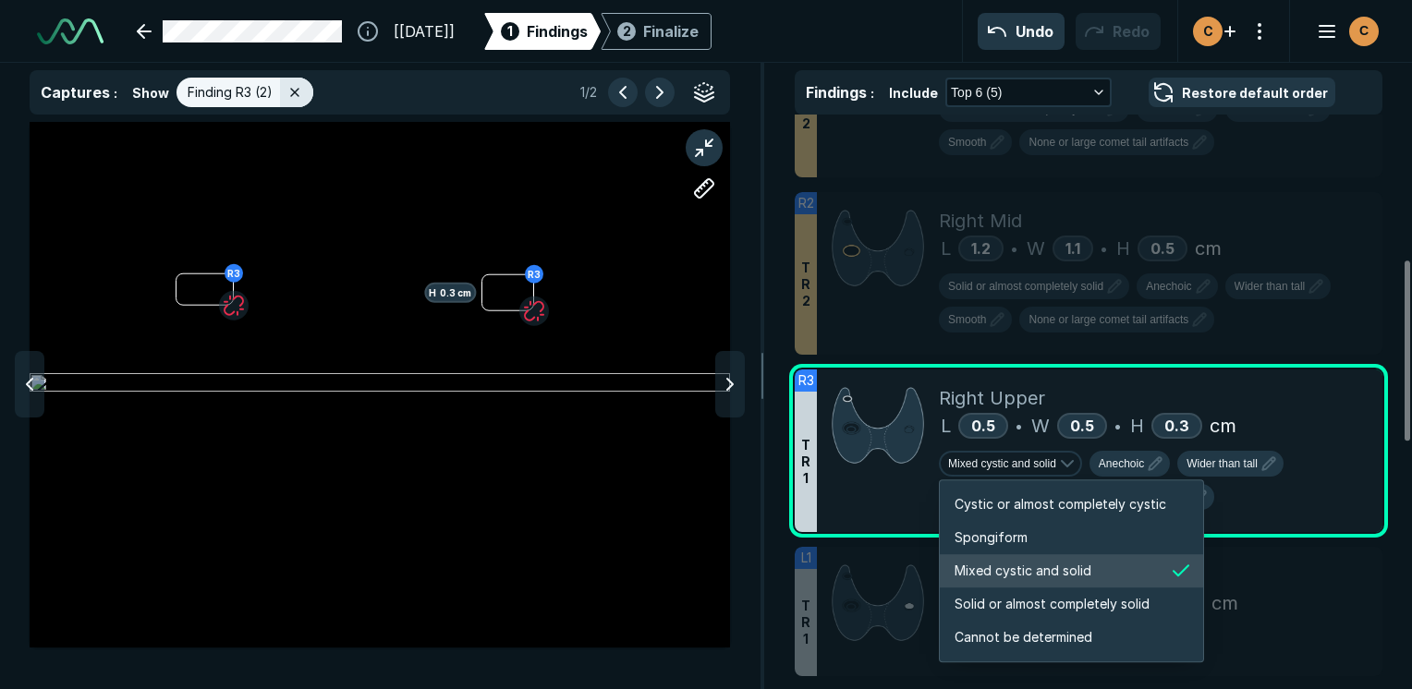
click at [1023, 575] on span "Mixed cystic and solid" at bounding box center [1022, 571] width 137 height 20
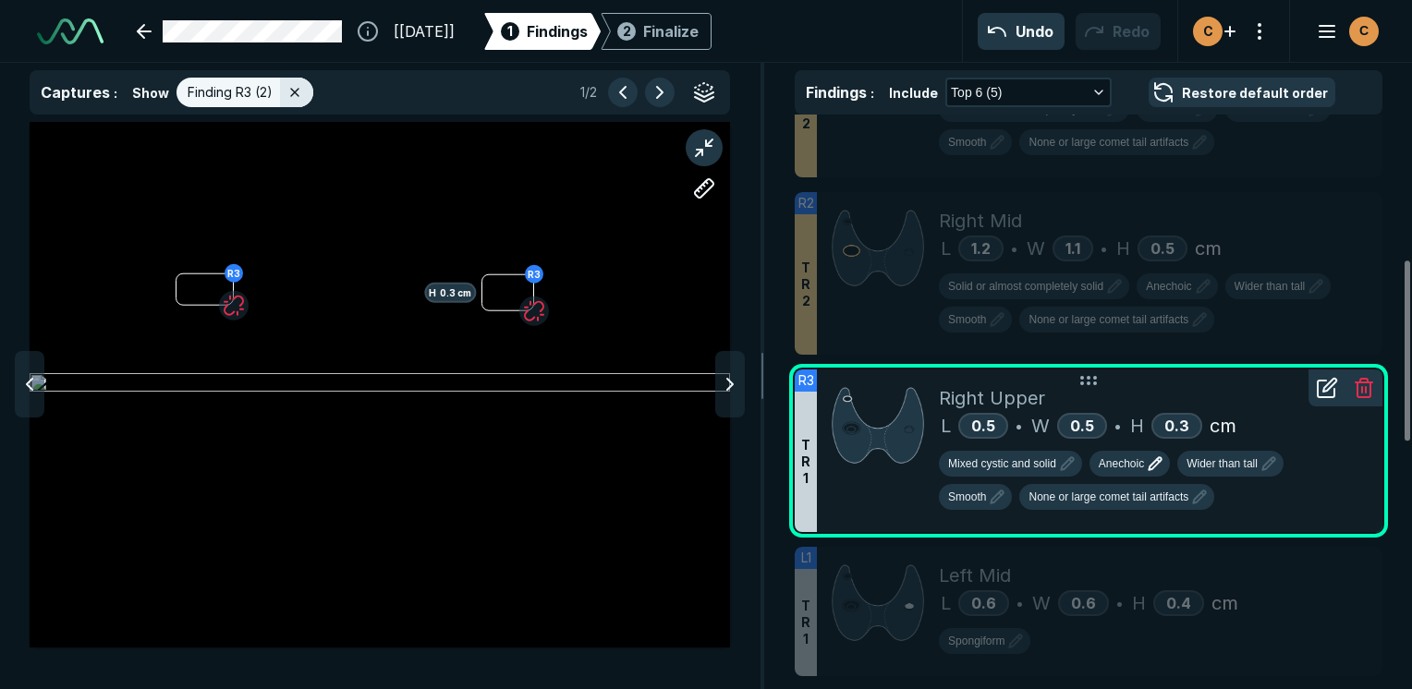
click at [1123, 469] on button "Anechoic" at bounding box center [1129, 464] width 80 height 26
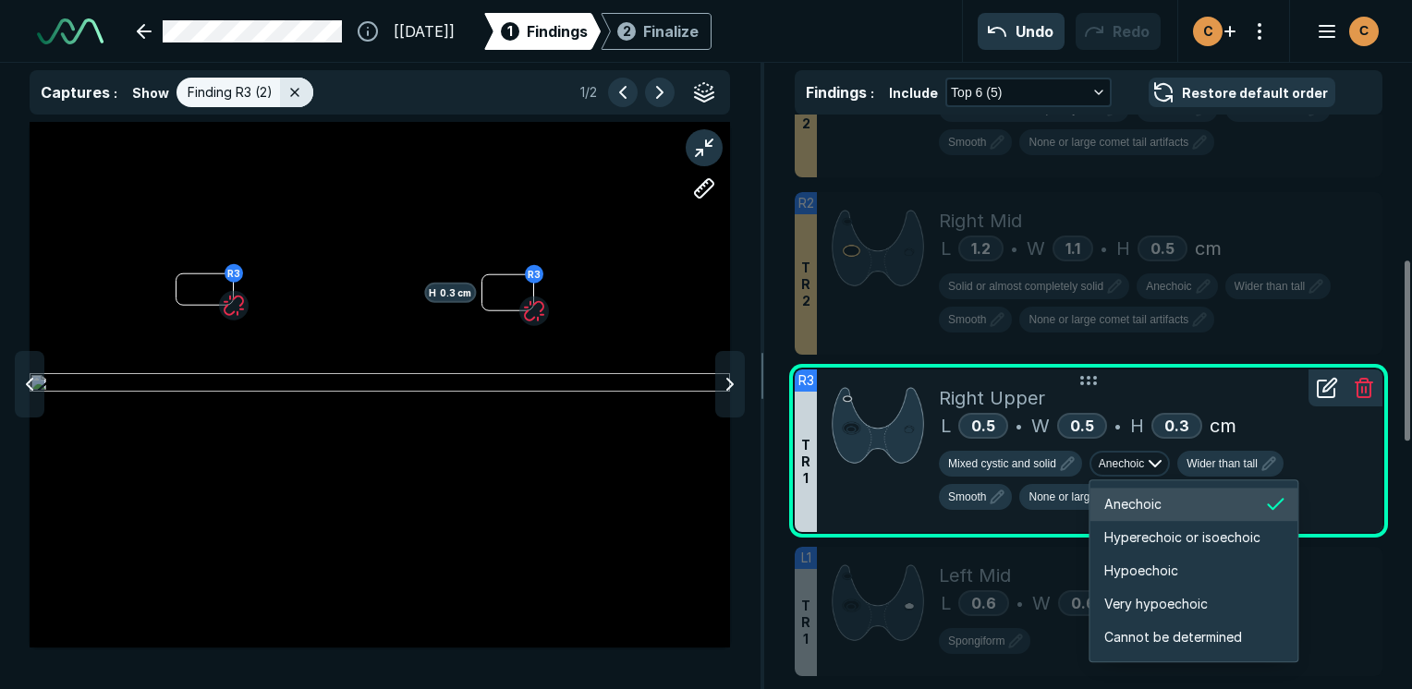
scroll to position [3082, 3311]
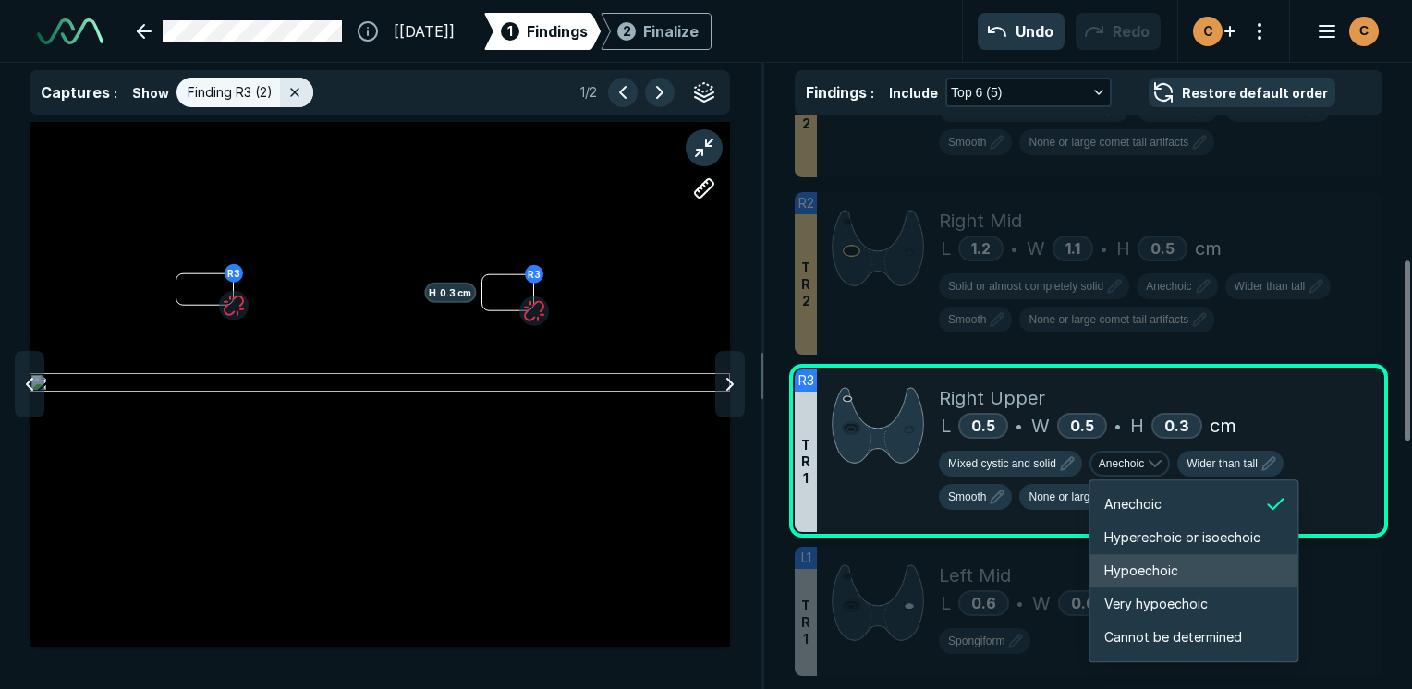
click at [1201, 573] on li "Hypoechoic" at bounding box center [1193, 570] width 208 height 33
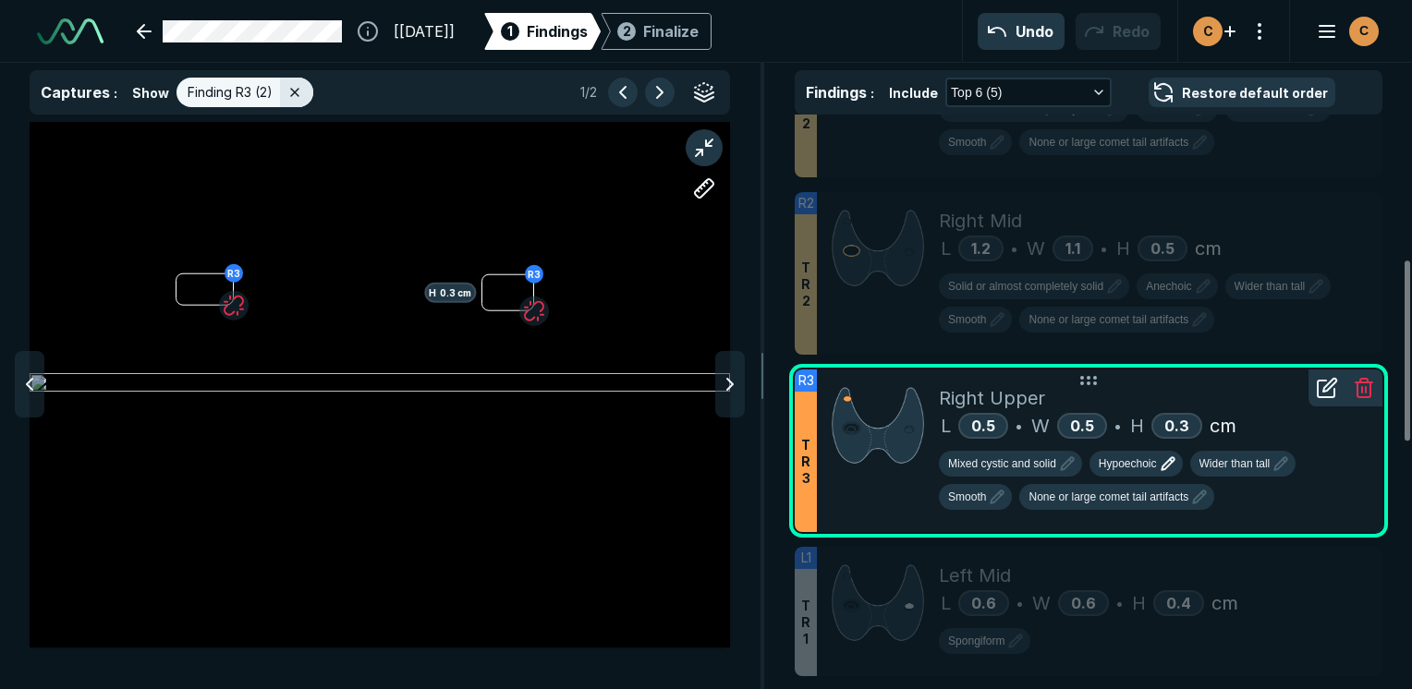
click at [1127, 460] on span "Hypoechoic" at bounding box center [1128, 463] width 58 height 17
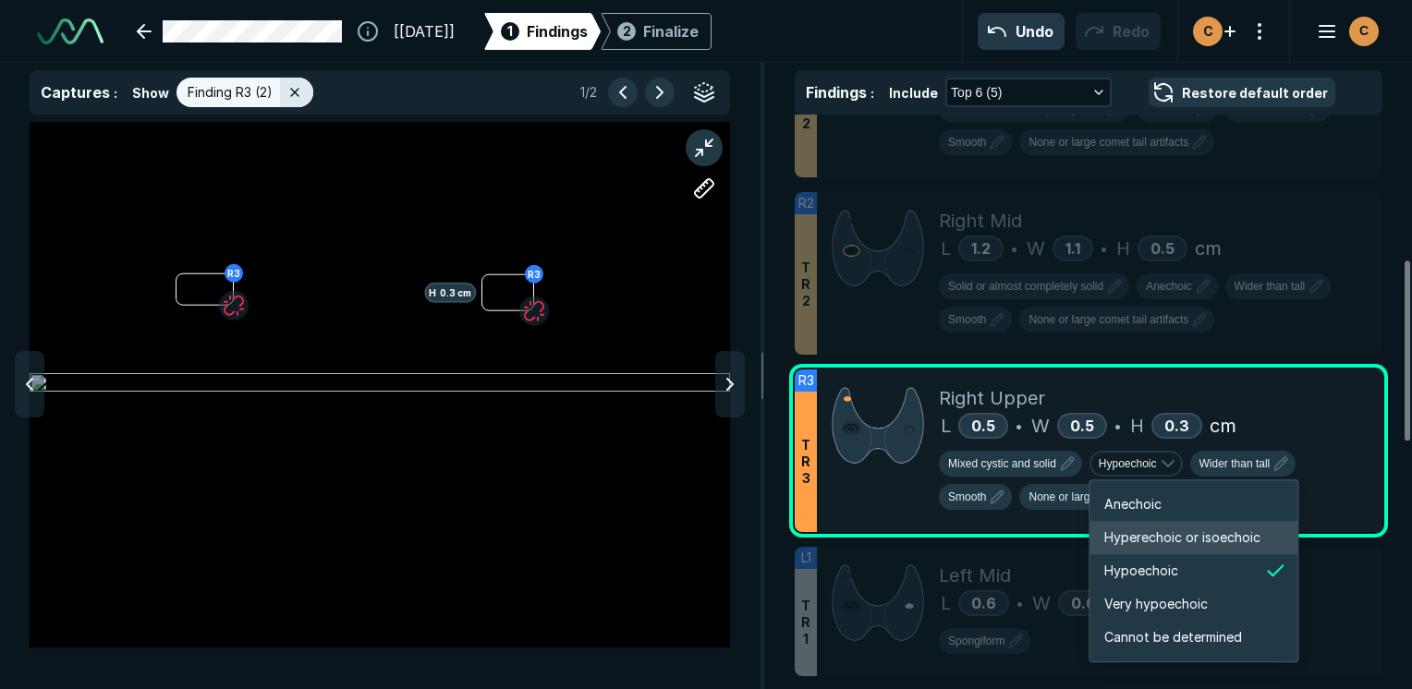
click at [1166, 544] on span "Hyperechoic or isoechoic" at bounding box center [1182, 538] width 156 height 20
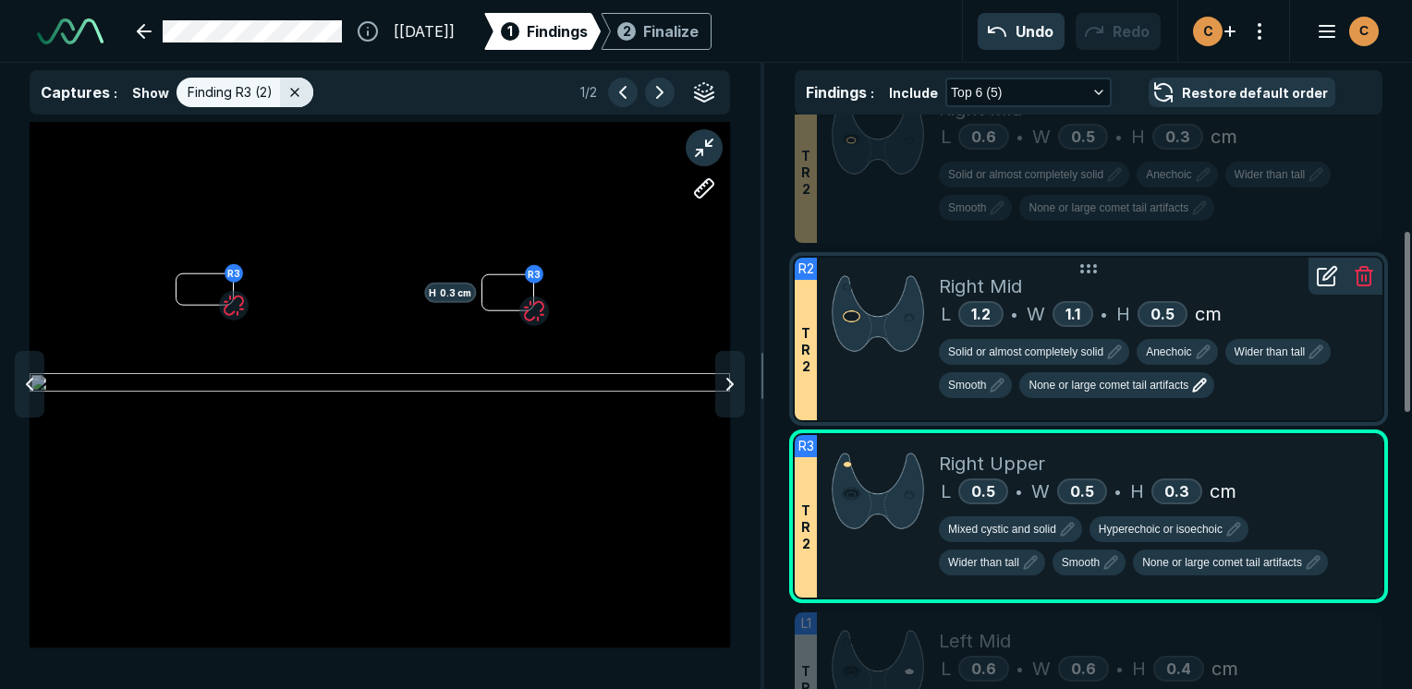
scroll to position [370, 0]
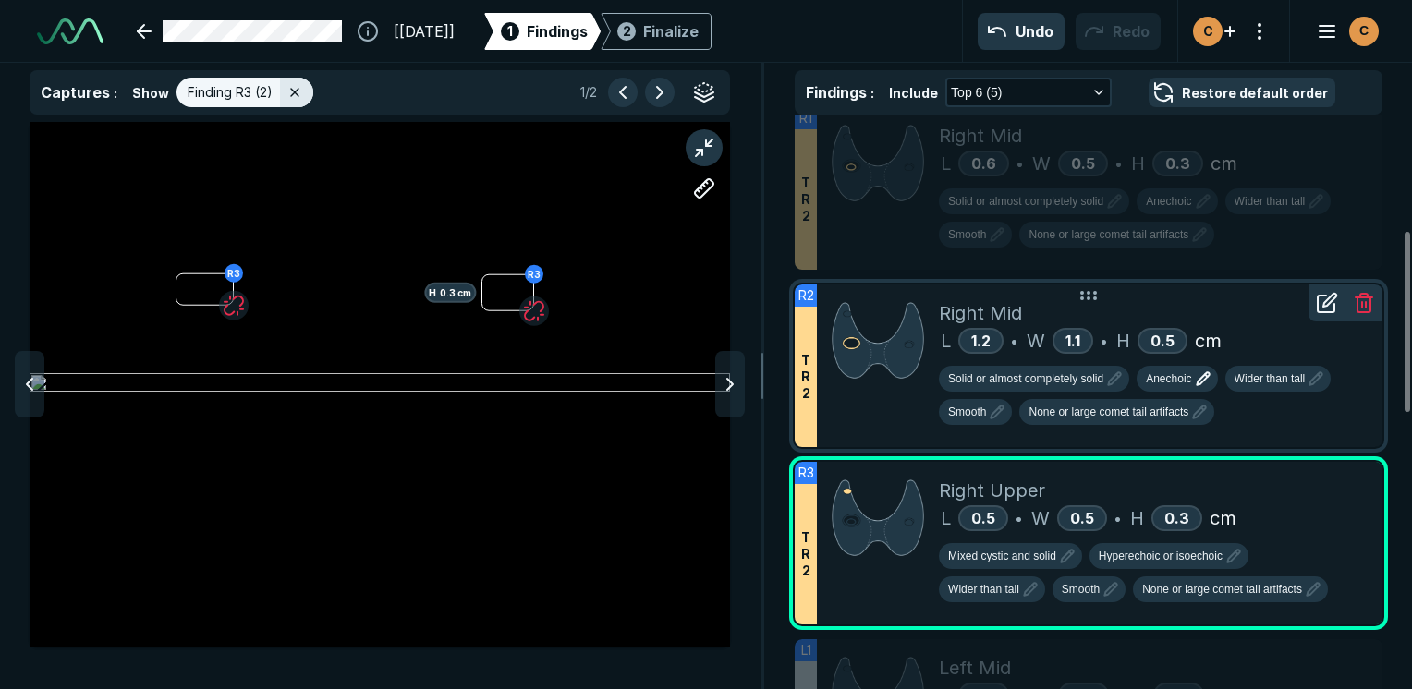
click at [1154, 379] on span "Anechoic" at bounding box center [1168, 378] width 45 height 17
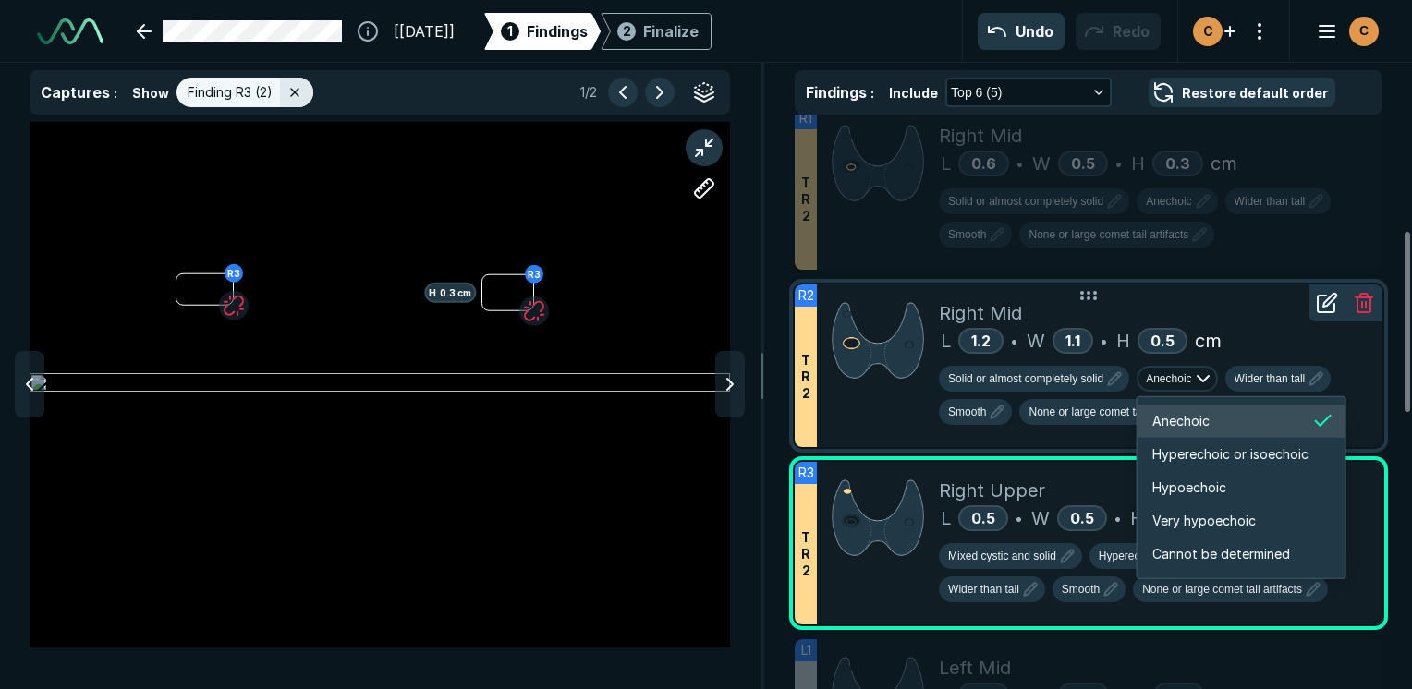
scroll to position [3082, 3311]
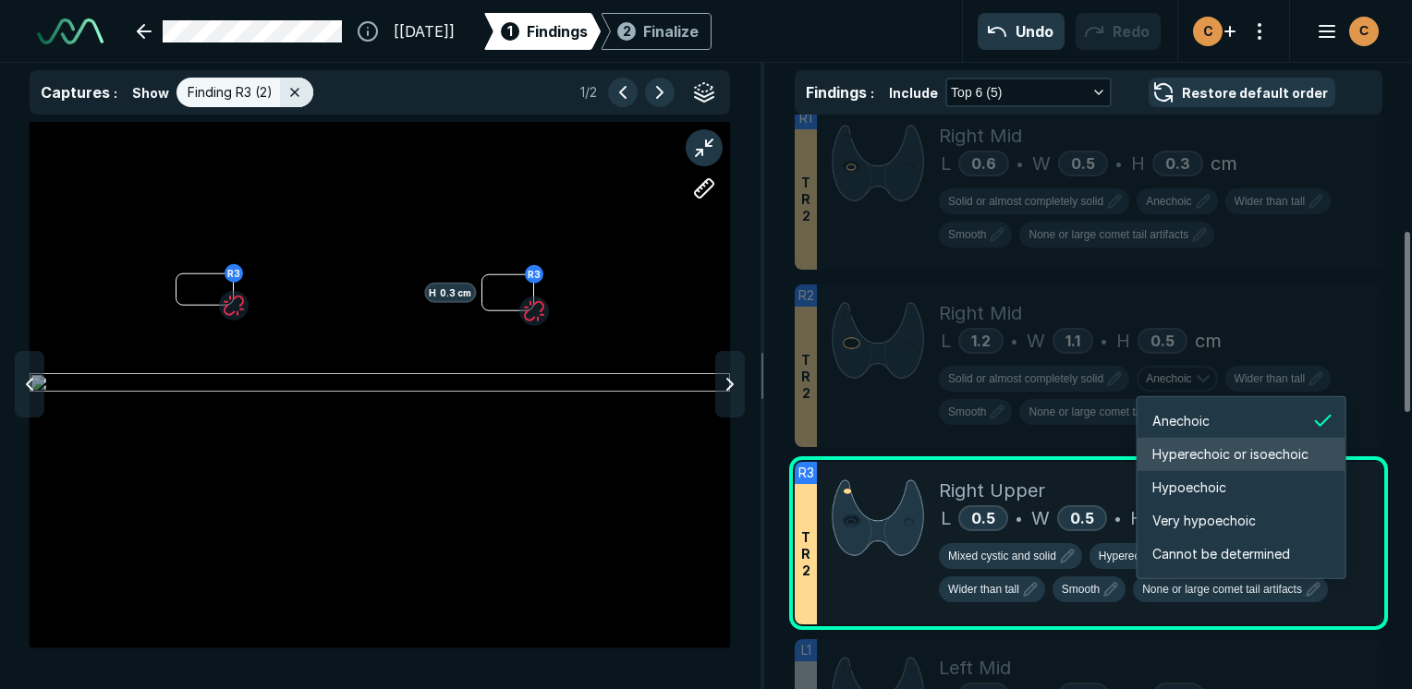
click at [1212, 468] on li "Hyperechoic or isoechoic" at bounding box center [1241, 454] width 208 height 33
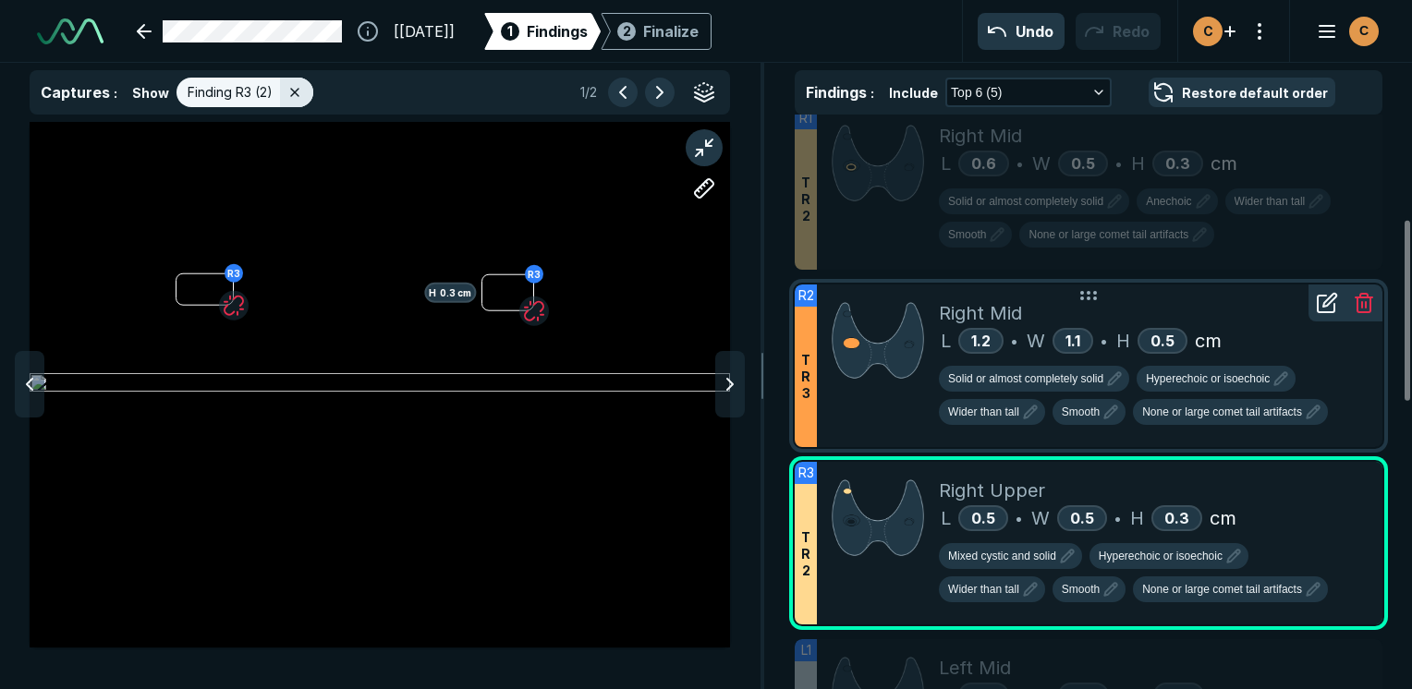
scroll to position [277, 0]
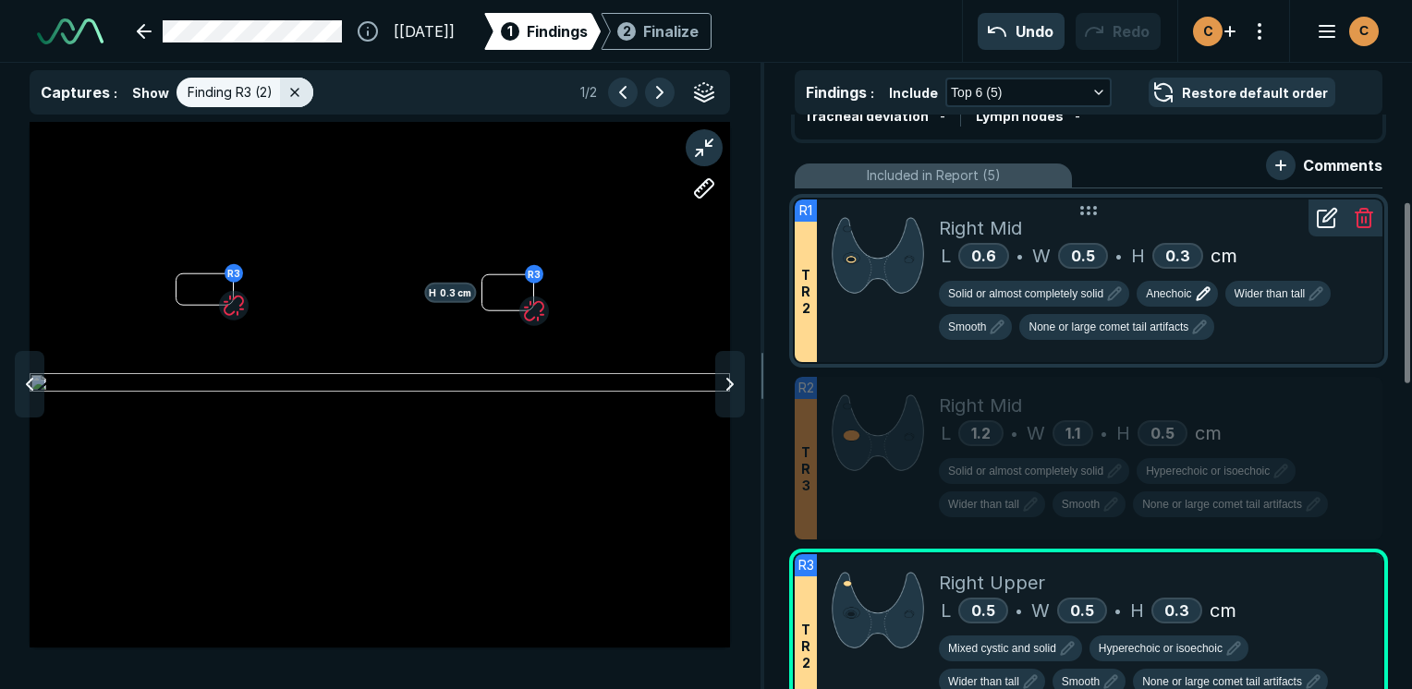
click at [1187, 286] on span "Anechoic" at bounding box center [1168, 293] width 45 height 17
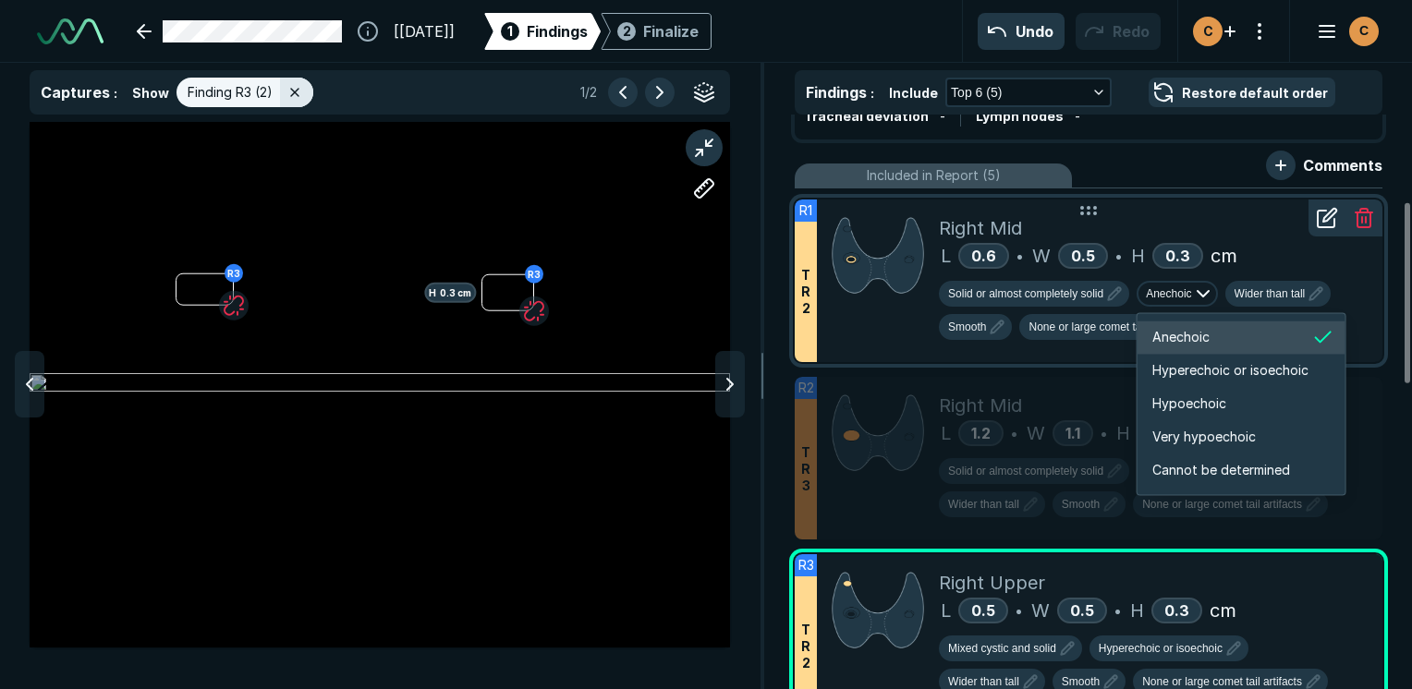
scroll to position [3082, 3311]
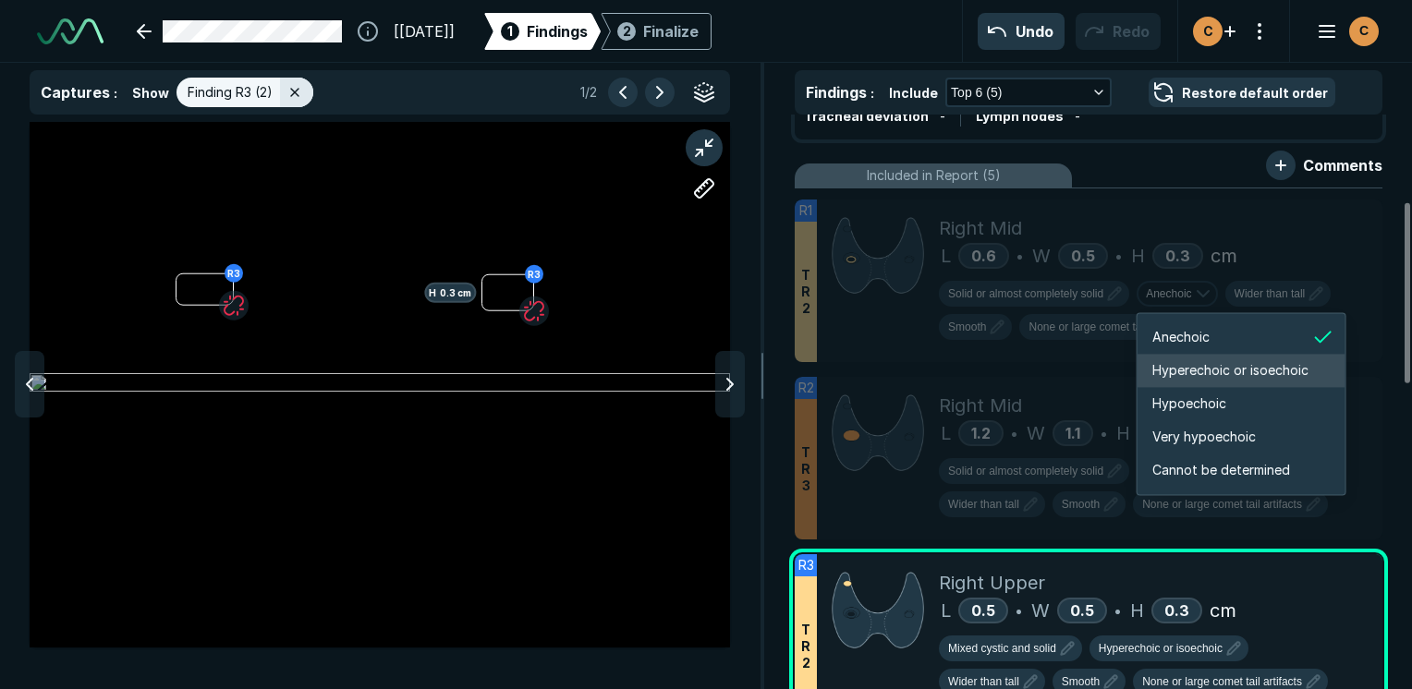
click at [1176, 383] on li "Hyperechoic or isoechoic" at bounding box center [1241, 370] width 208 height 33
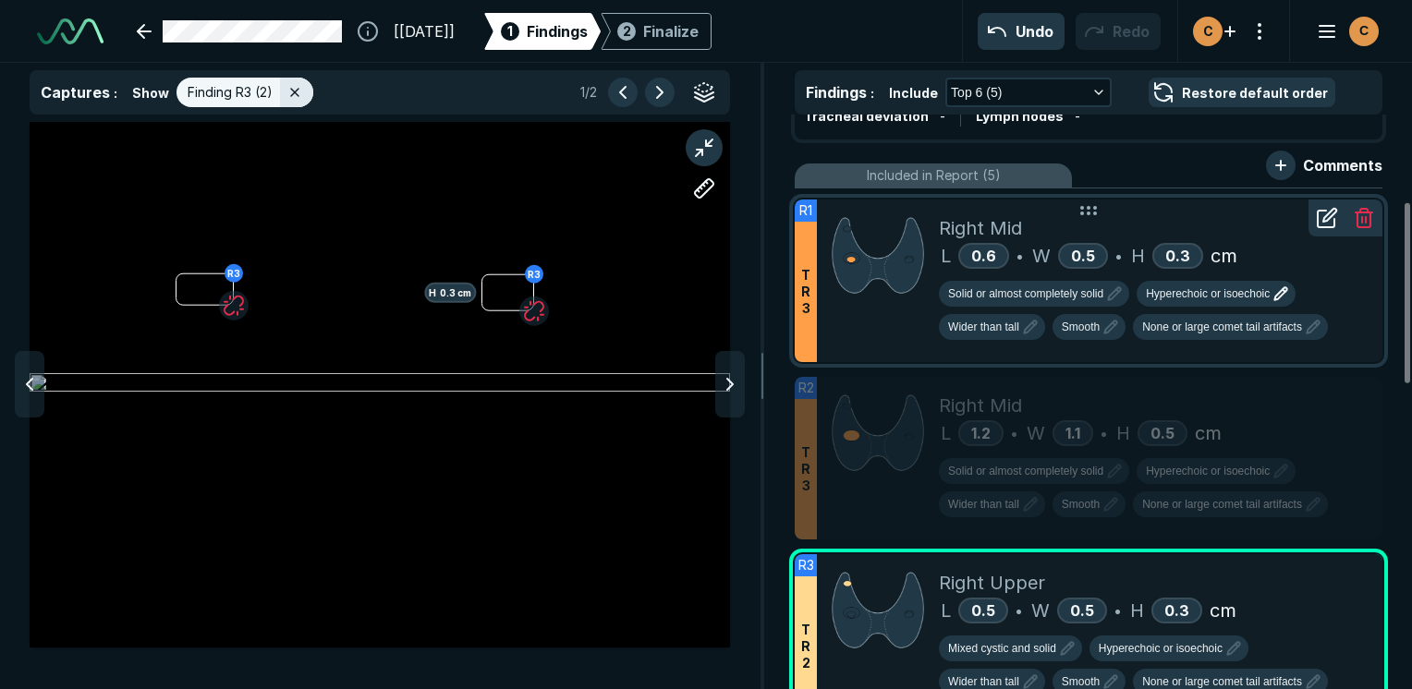
click at [1196, 297] on span "Hyperechoic or isoechoic" at bounding box center [1208, 293] width 124 height 17
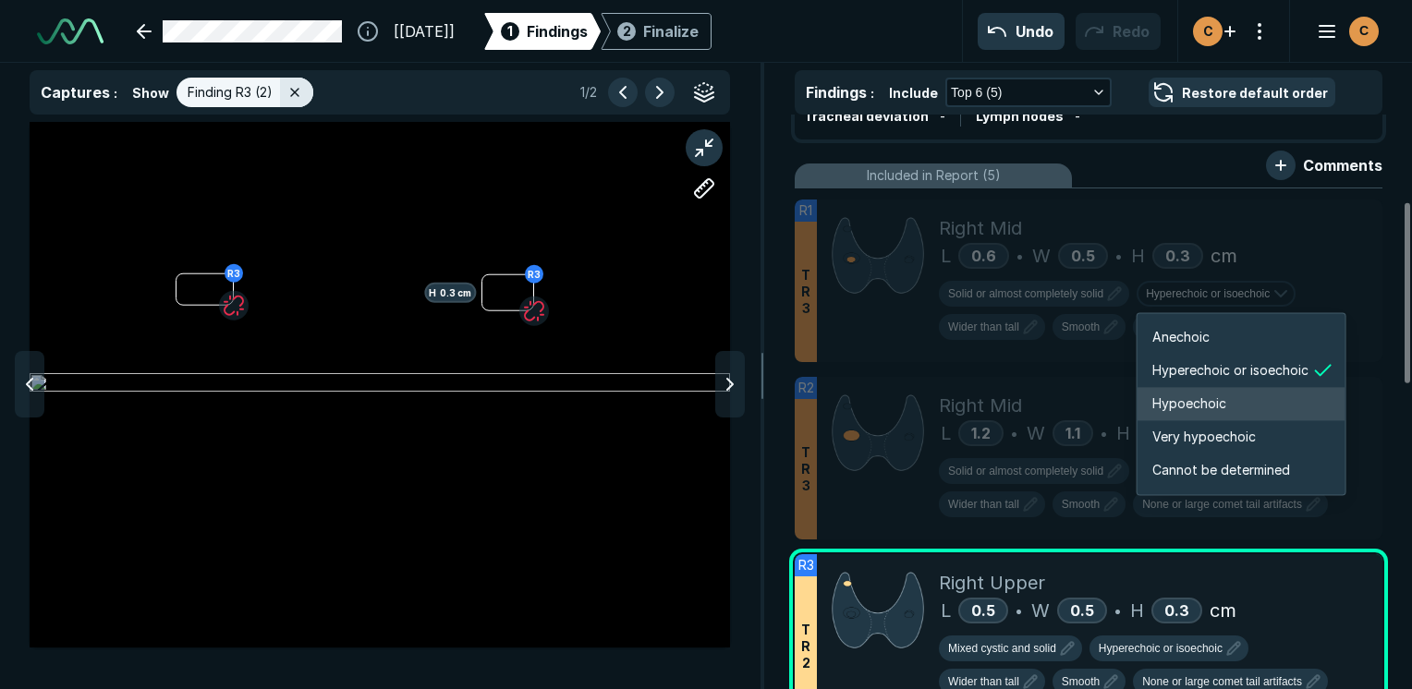
click at [1160, 415] on li "Hypoechoic" at bounding box center [1241, 403] width 208 height 33
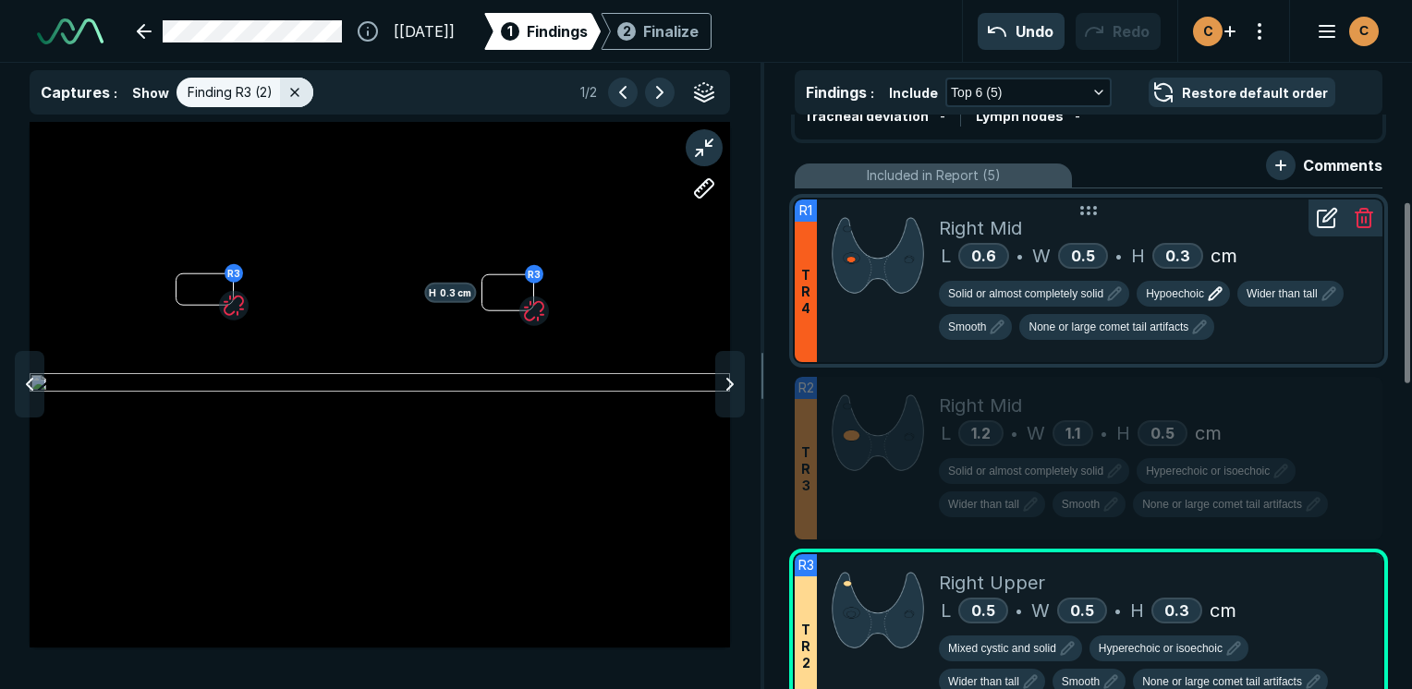
click at [1163, 288] on span "Hypoechoic" at bounding box center [1175, 293] width 58 height 17
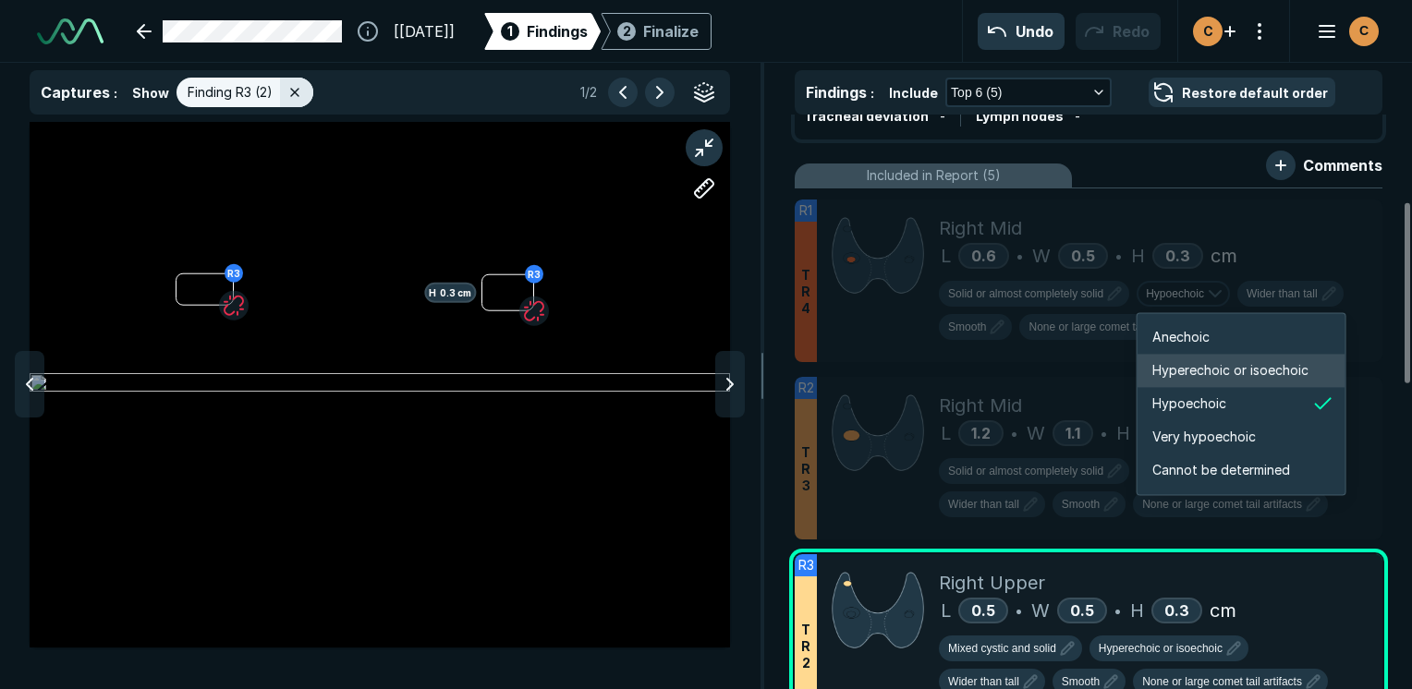
click at [1198, 362] on span "Hyperechoic or isoechoic" at bounding box center [1230, 370] width 156 height 20
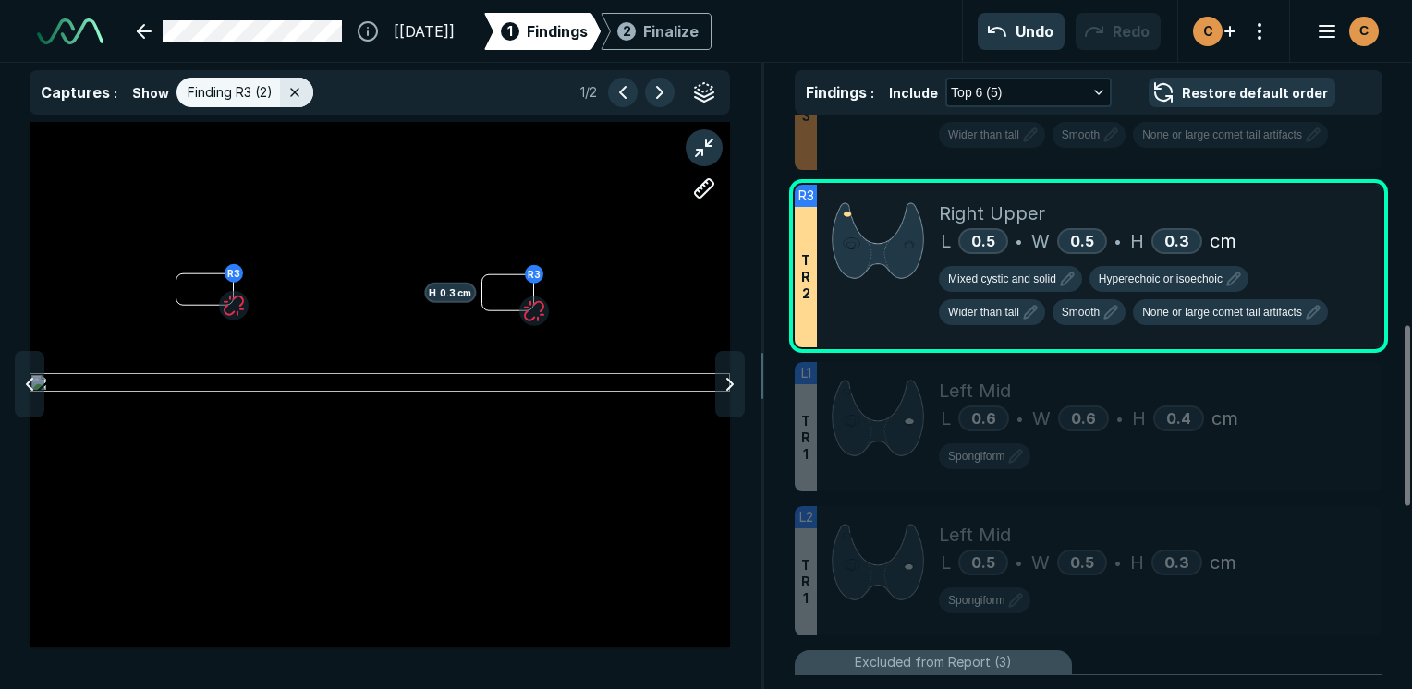
scroll to position [739, 0]
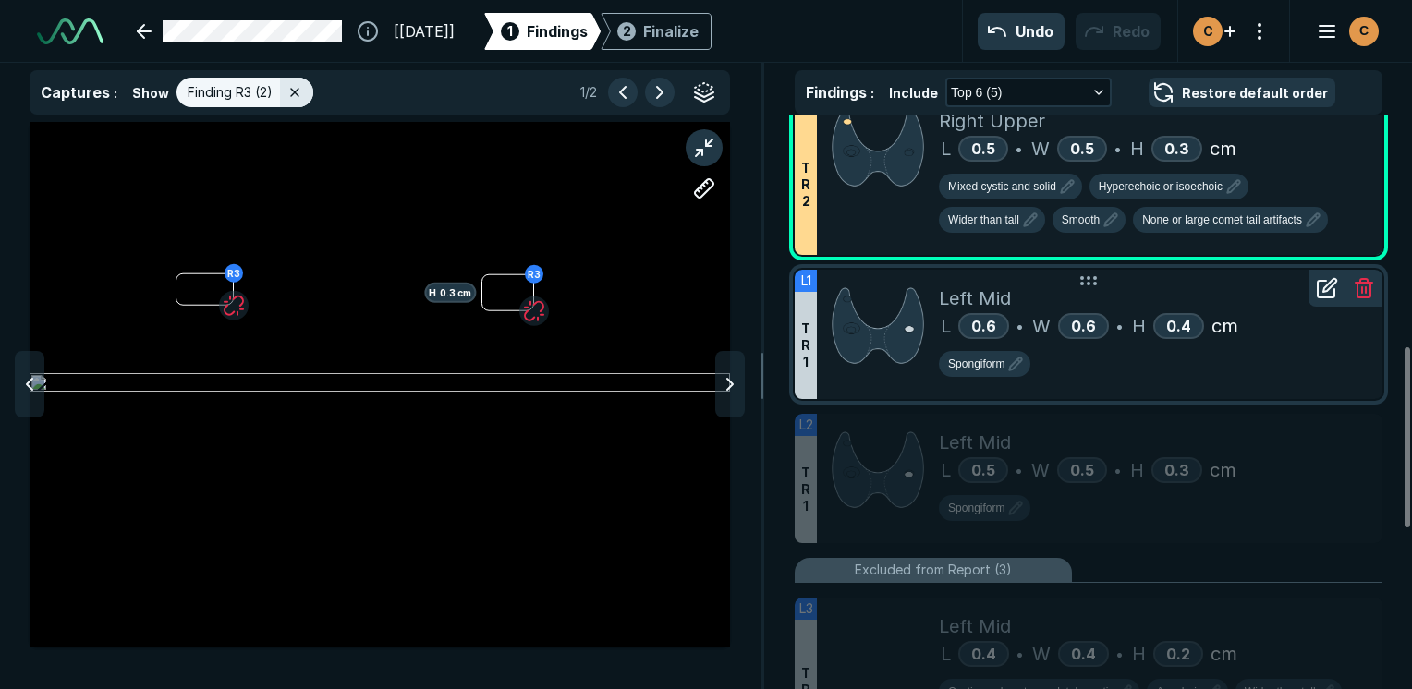
click at [1140, 381] on div "Left Mid L 0.6 • W 0.6 • H 0.4 cm Spongiform" at bounding box center [1153, 334] width 429 height 129
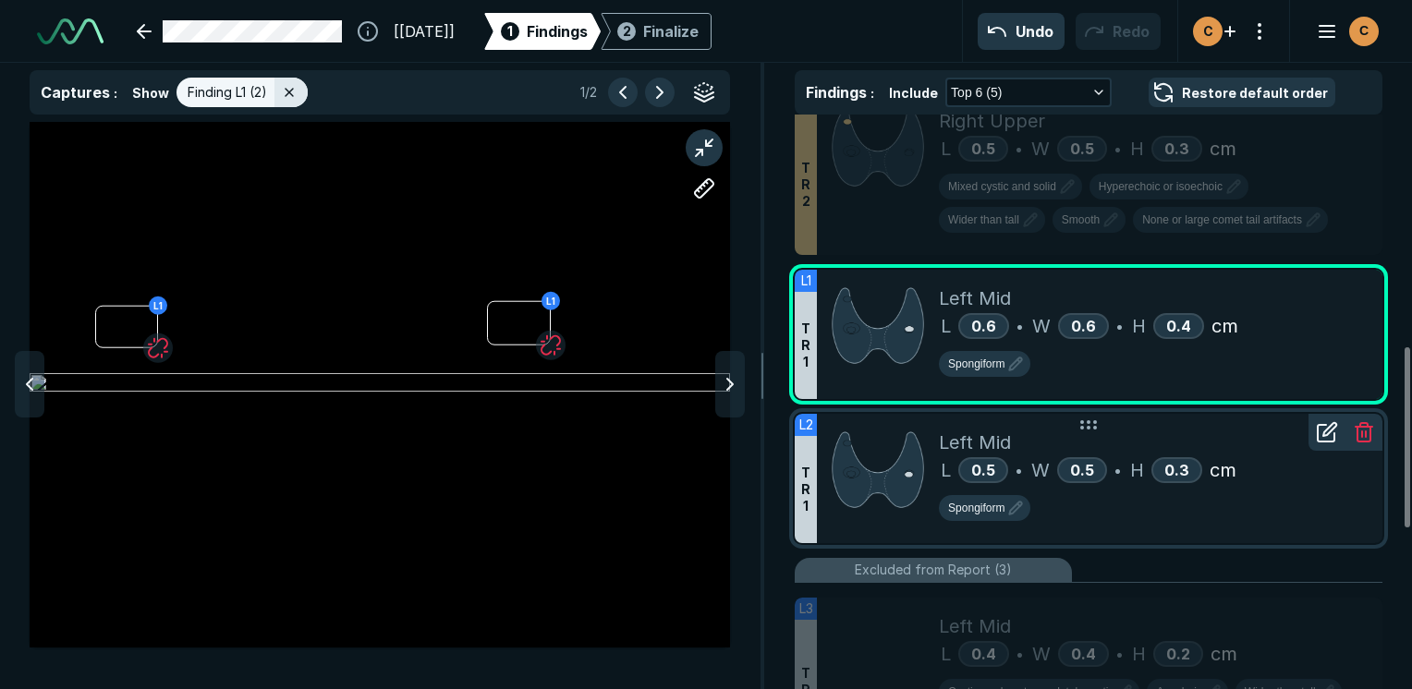
click at [1150, 534] on div "Left Mid L 0.5 • W 0.5 • H 0.3 cm Spongiform" at bounding box center [1153, 478] width 429 height 129
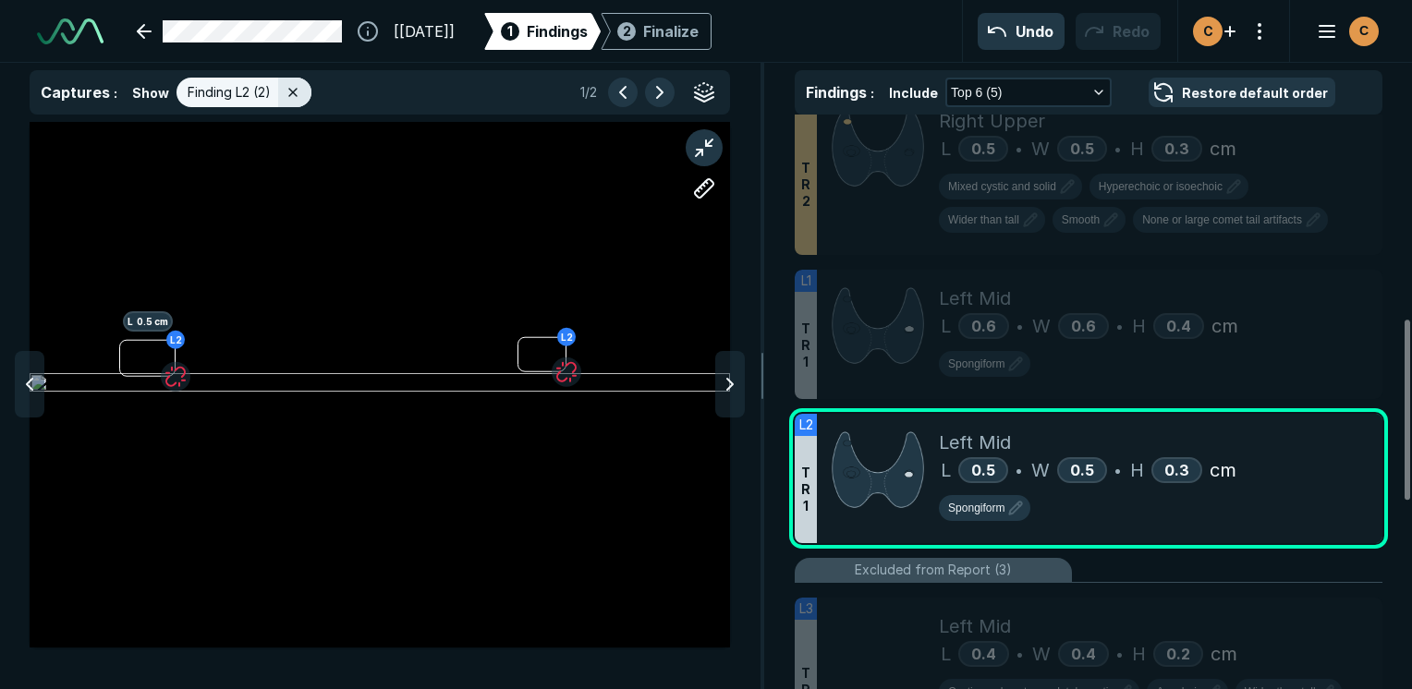
scroll to position [277, 0]
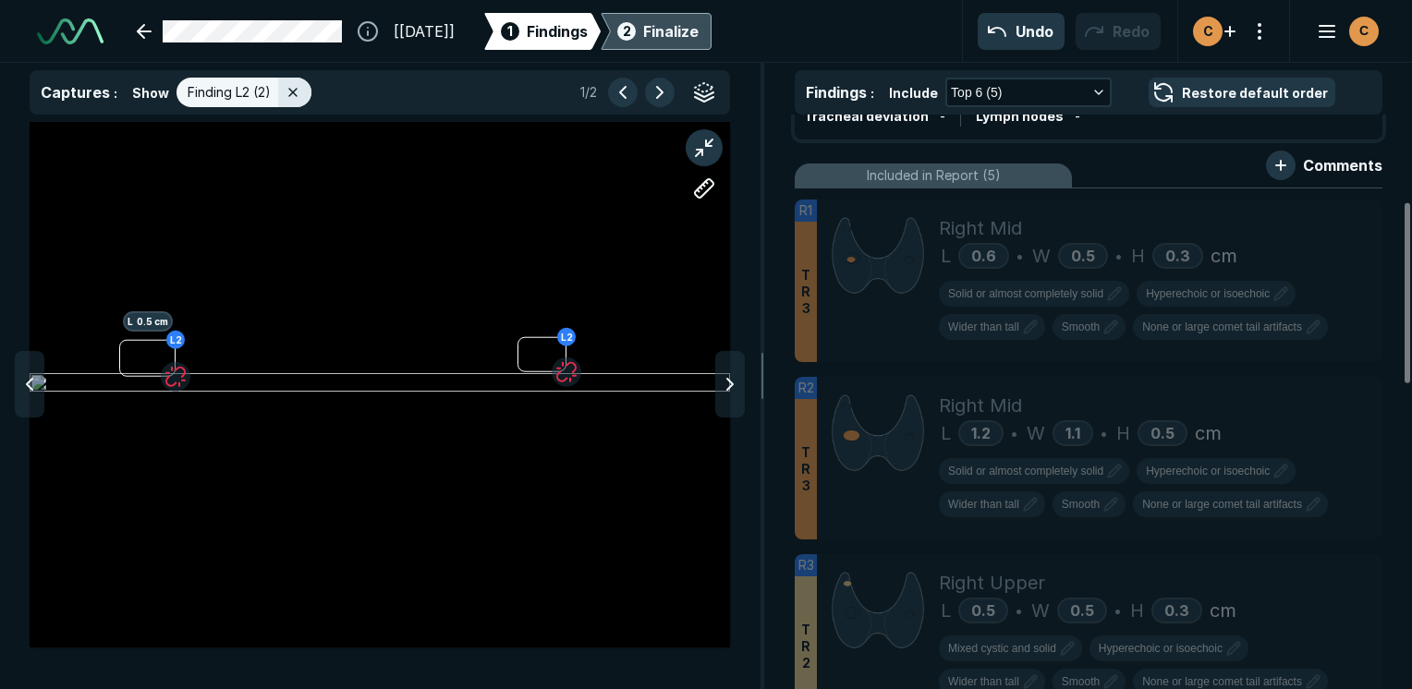
click at [698, 32] on div "Finalize" at bounding box center [670, 31] width 55 height 22
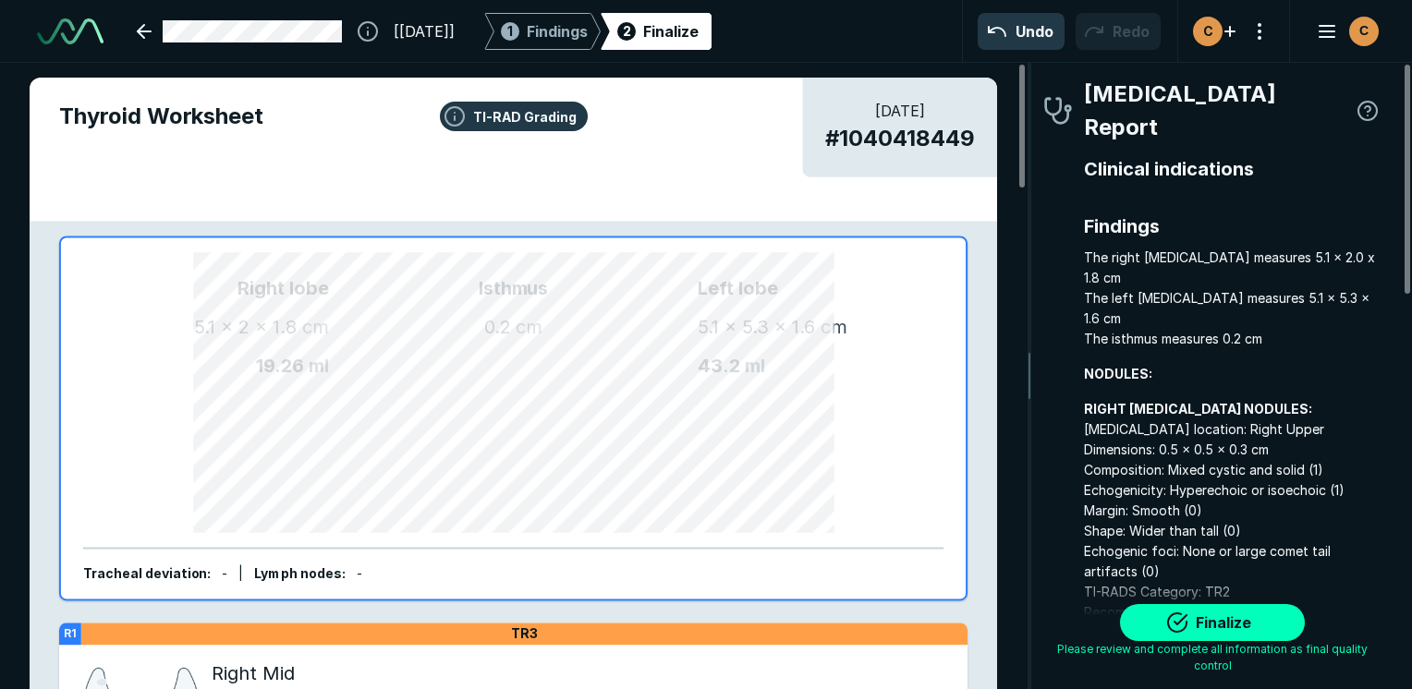
scroll to position [5088, 3870]
click at [1179, 618] on button "Finalize" at bounding box center [1212, 622] width 185 height 37
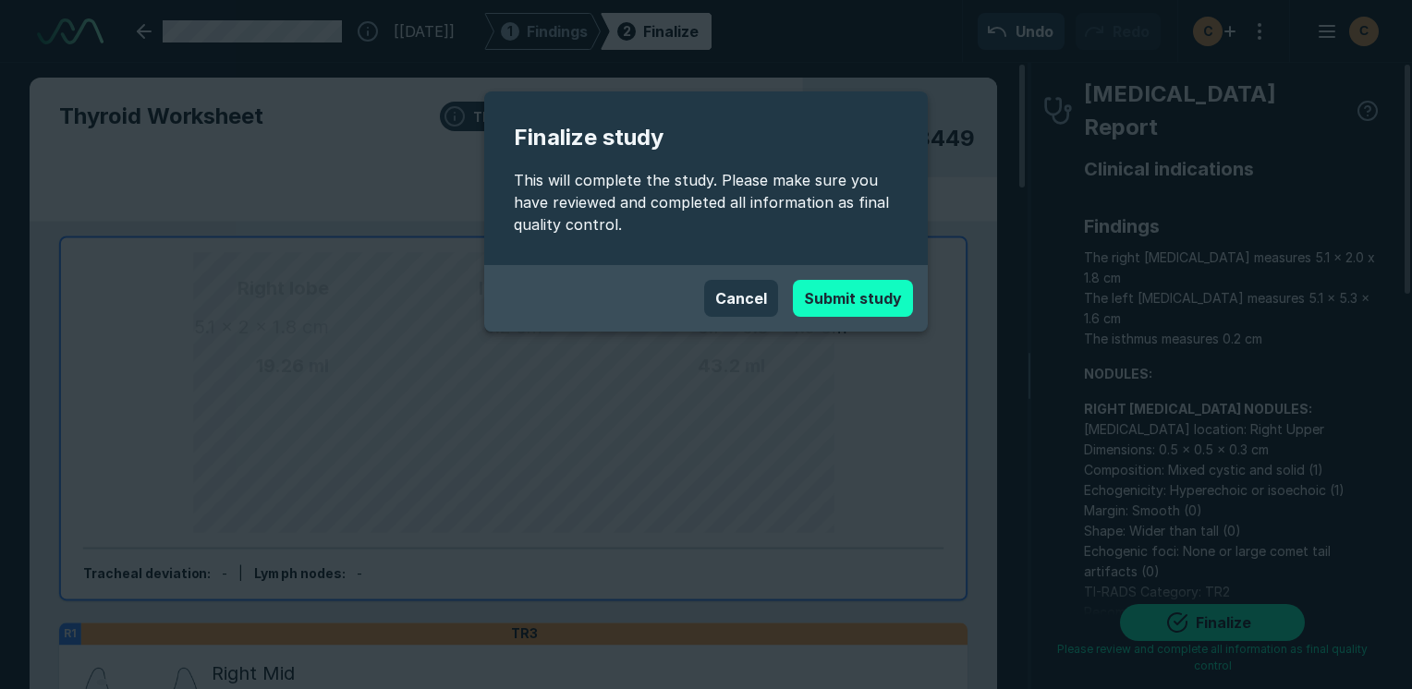
click at [880, 310] on button "Submit study" at bounding box center [853, 298] width 120 height 37
